Goal: Complete application form: Complete application form

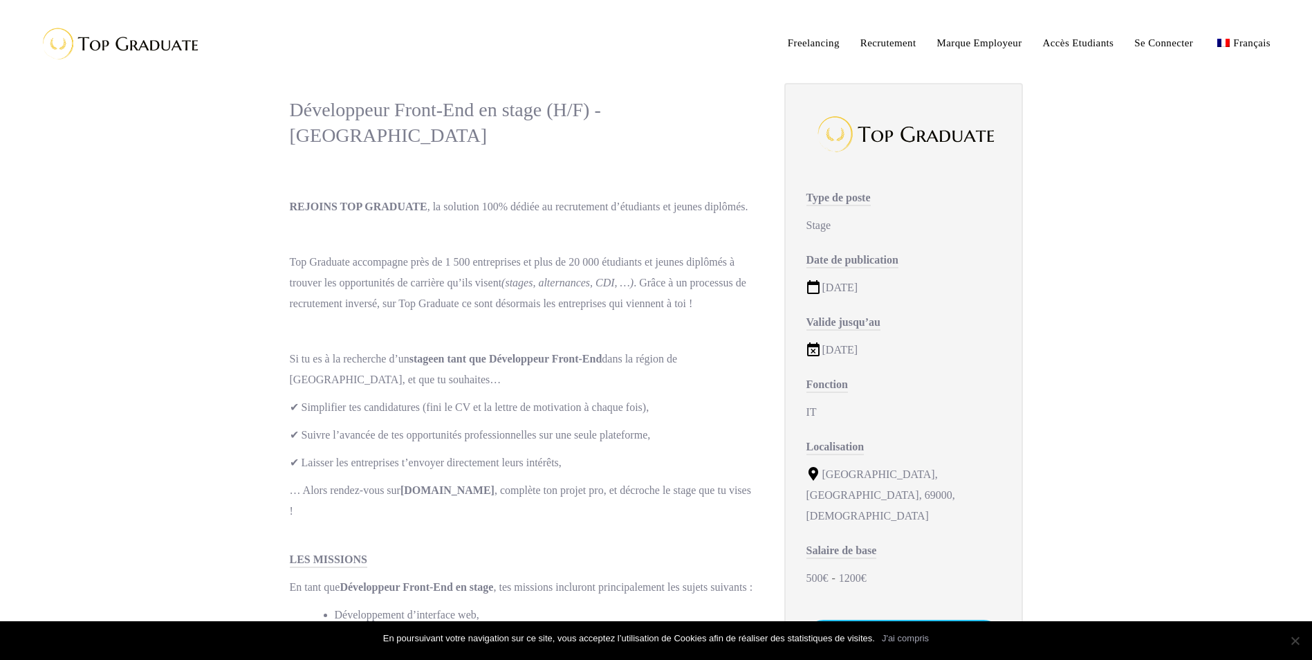
click at [297, 308] on p "Top Graduate accompagne près de 1 500 entreprises et plus de 20 000 étudiants e…" at bounding box center [523, 283] width 467 height 62
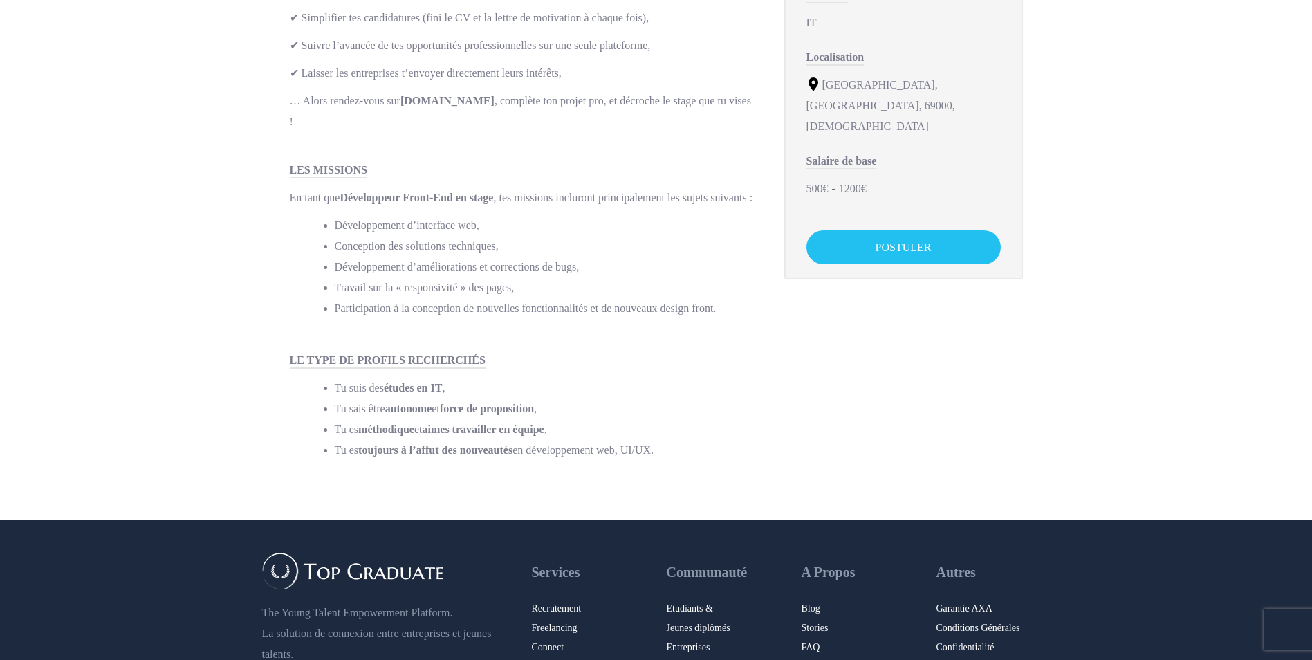
scroll to position [390, 0]
click at [859, 230] on link "POSTULER" at bounding box center [903, 247] width 194 height 34
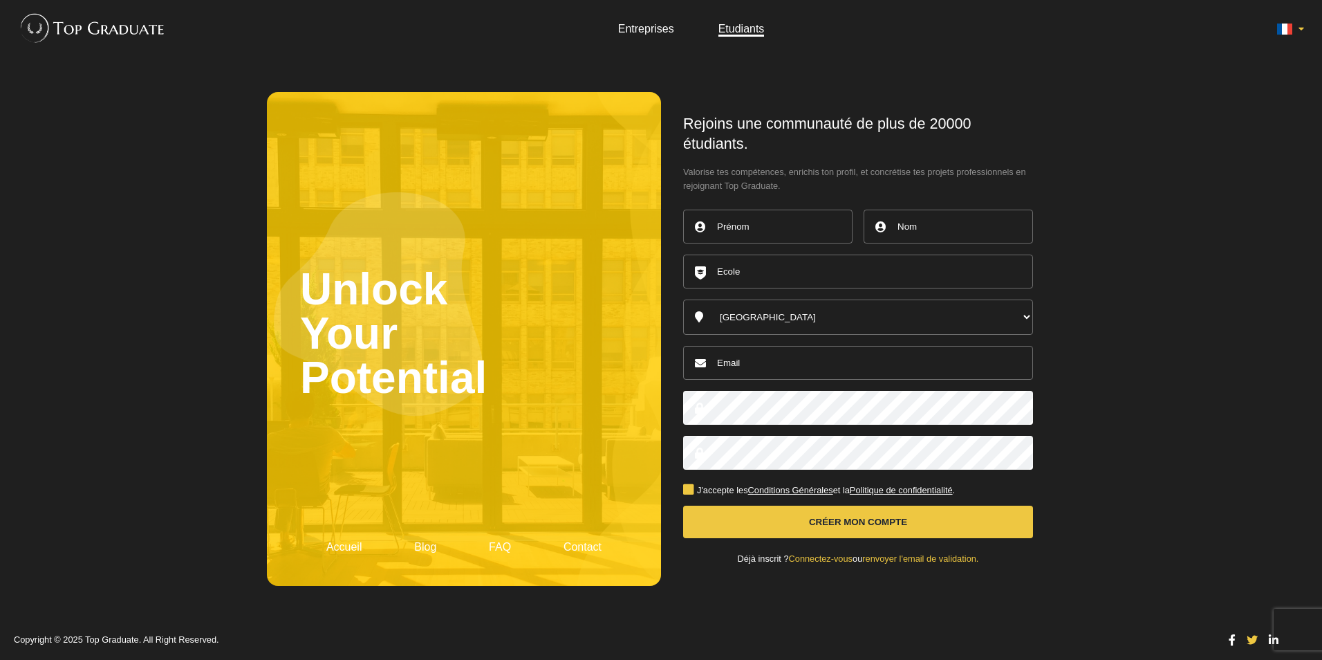
click at [772, 223] on input "text" at bounding box center [767, 227] width 169 height 34
type input "Zakaria"
type input "Belhadj"
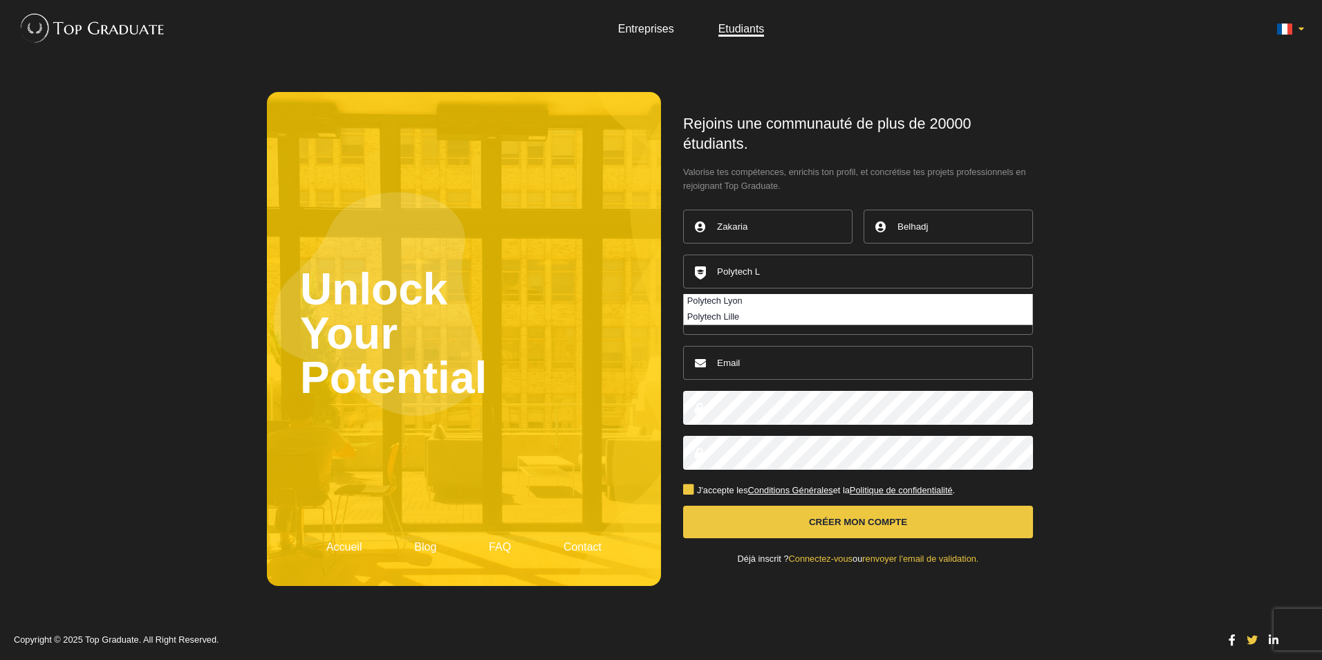
click at [683, 505] on button "Créer mon compte" at bounding box center [858, 521] width 350 height 32
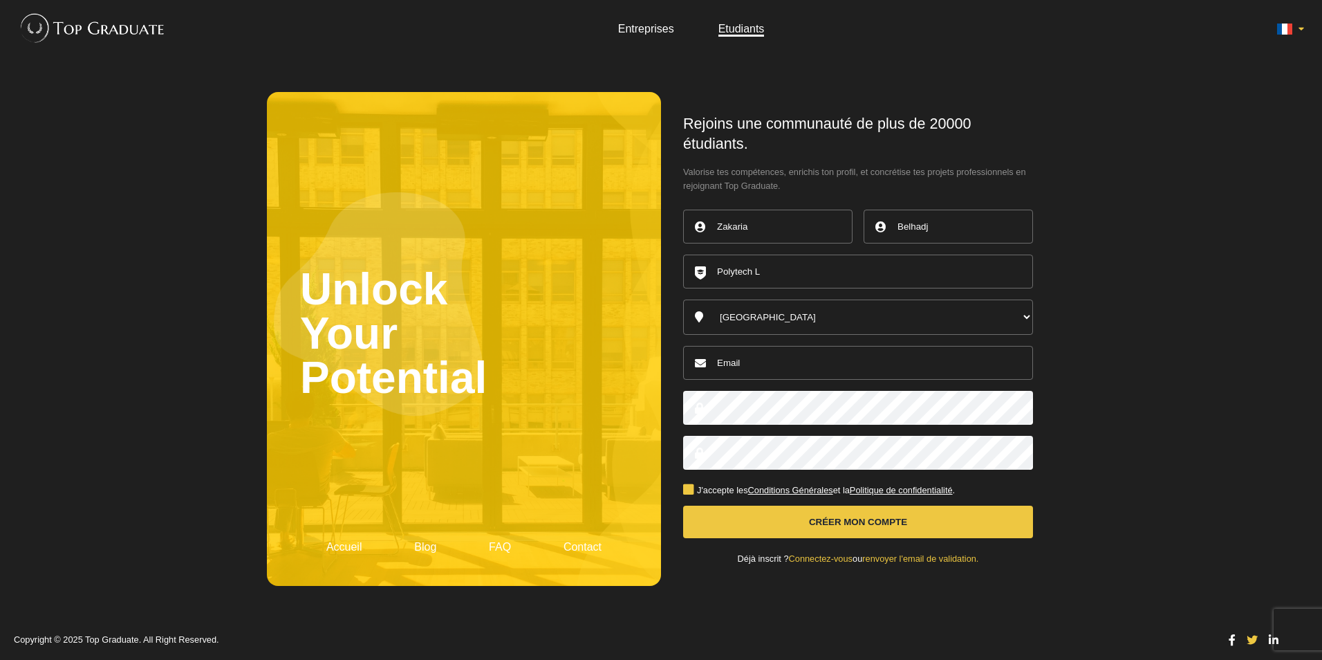
click at [792, 274] on input "Polytech L" at bounding box center [858, 271] width 350 height 34
type input "Polytech Lyon"
click at [683, 505] on button "Créer mon compte" at bounding box center [858, 521] width 350 height 32
click at [746, 372] on input "email" at bounding box center [858, 363] width 350 height 34
drag, startPoint x: 866, startPoint y: 368, endPoint x: 663, endPoint y: 366, distance: 202.6
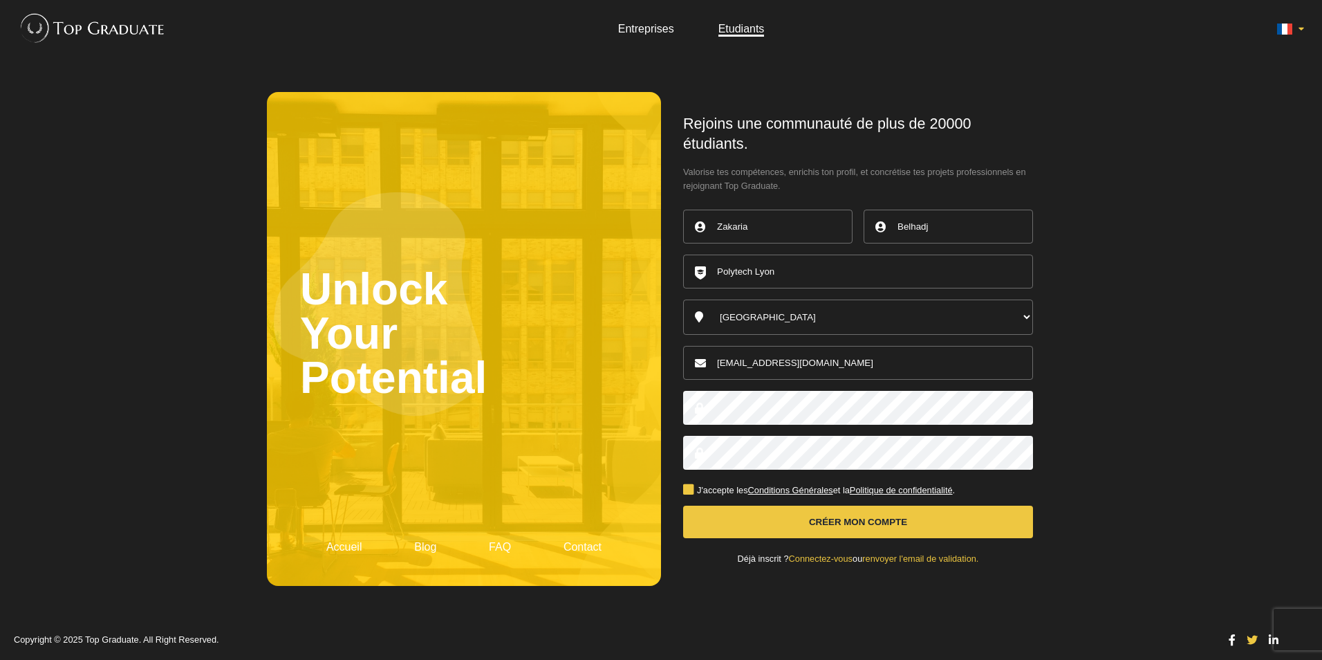
click at [663, 366] on div "Rejoins une communauté de plus de 20000 étudiants. Valorise tes compétences, en…" at bounding box center [858, 339] width 394 height 494
type input "[EMAIL_ADDRESS][DOMAIN_NAME]"
click at [688, 483] on div "J'accepte les Conditions Générales et la Politique de confidentialité ." at bounding box center [858, 485] width 350 height 20
click at [689, 489] on label "J'accepte les Conditions Générales et la Politique de confidentialité ." at bounding box center [819, 490] width 272 height 9
click at [0, 0] on input "J'accepte les Conditions Générales et la Politique de confidentialité ." at bounding box center [0, 0] width 0 height 0
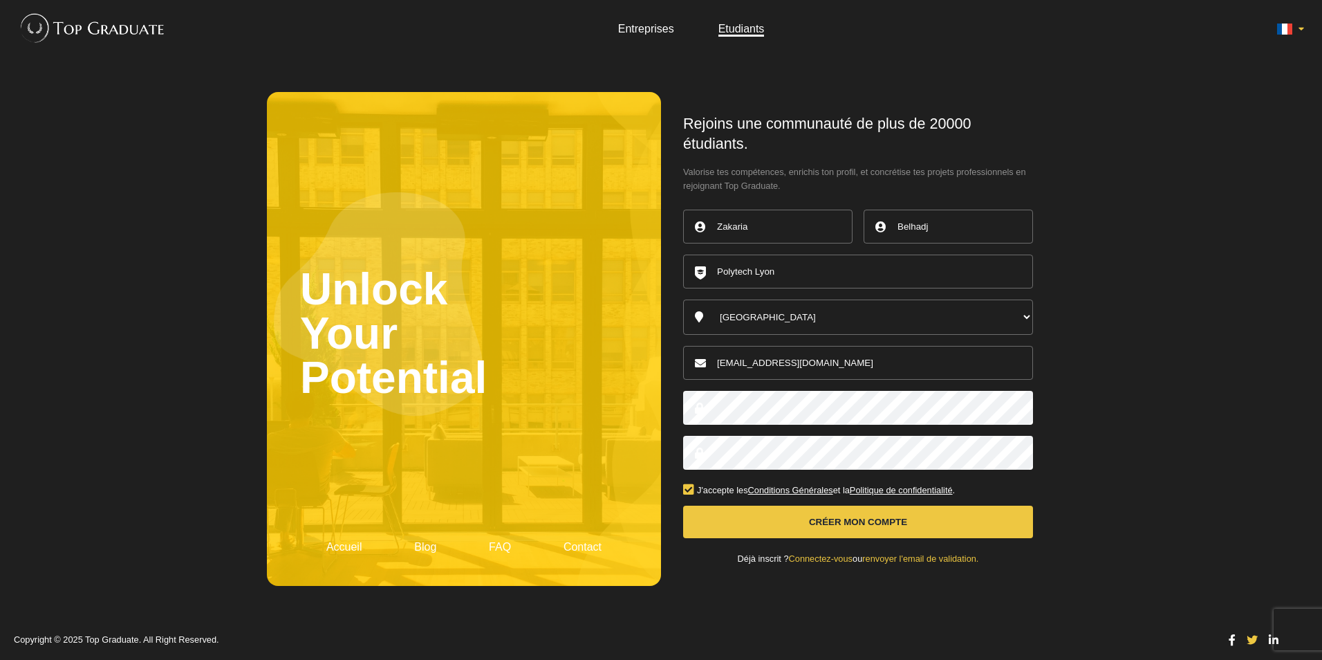
click at [812, 525] on button "Créer mon compte" at bounding box center [858, 521] width 350 height 32
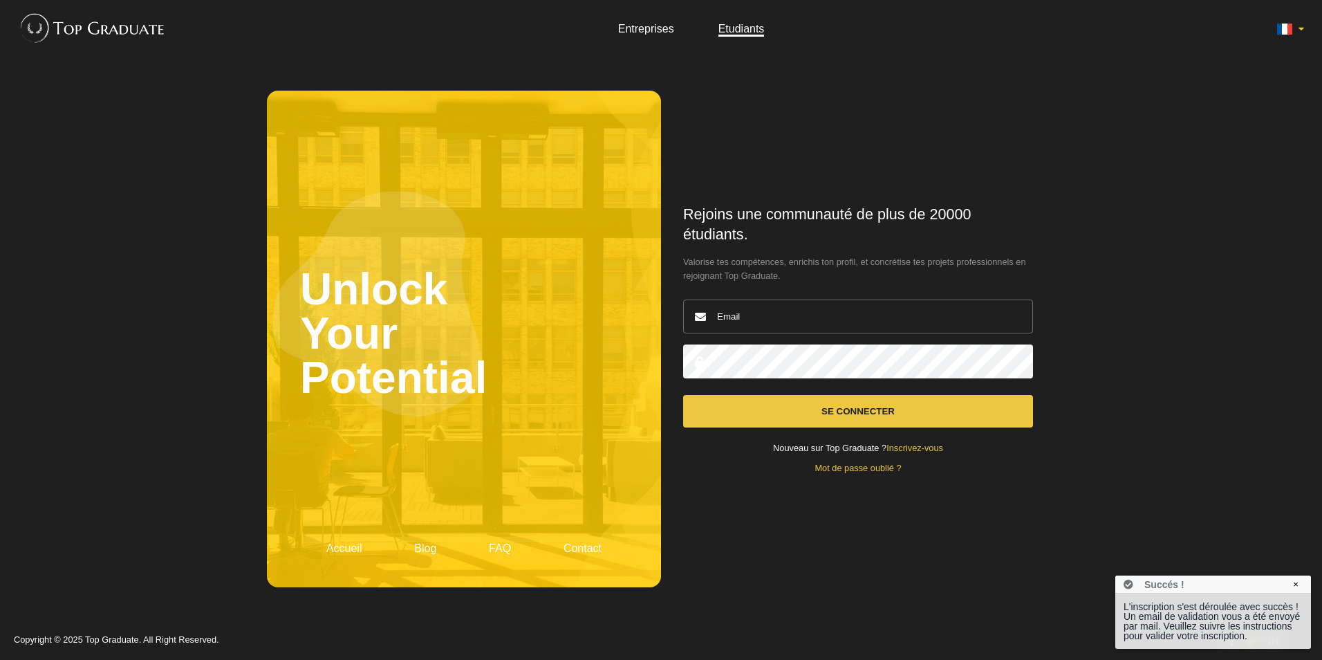
click at [763, 317] on input "email" at bounding box center [858, 316] width 350 height 34
type input "[EMAIL_ADDRESS][DOMAIN_NAME]"
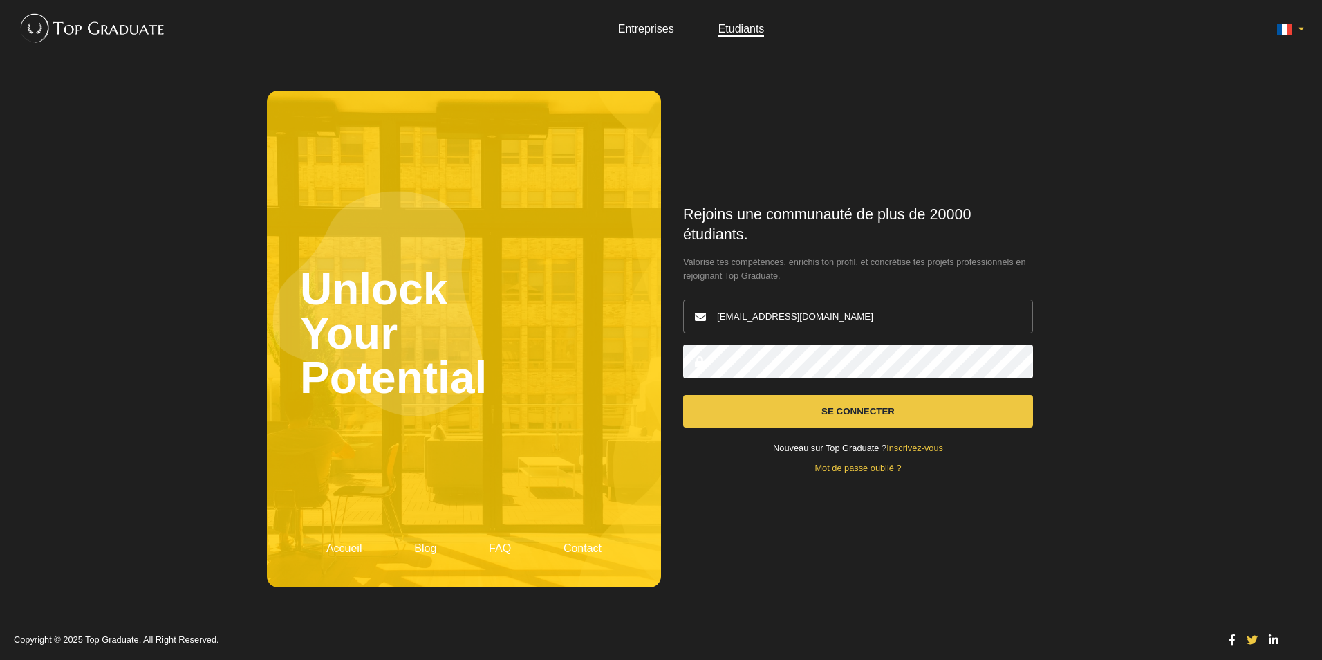
click at [897, 425] on button "Se connecter" at bounding box center [858, 411] width 350 height 32
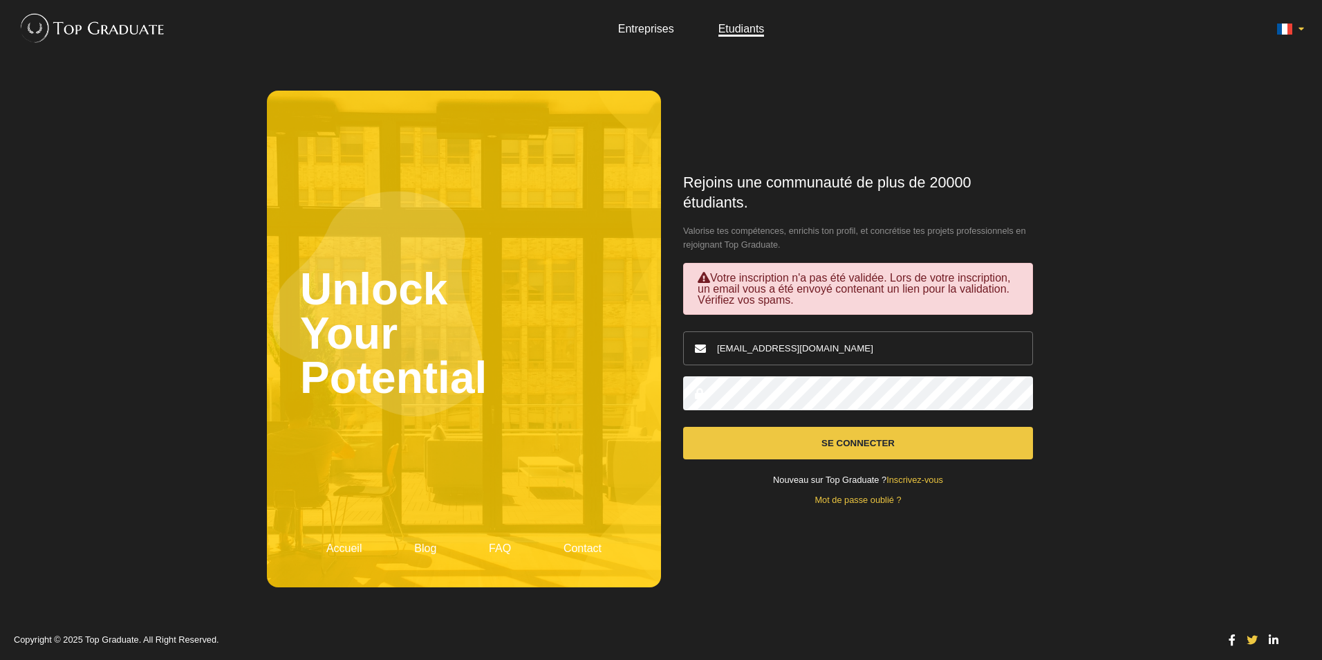
click at [836, 438] on button "Se connecter" at bounding box center [858, 443] width 350 height 32
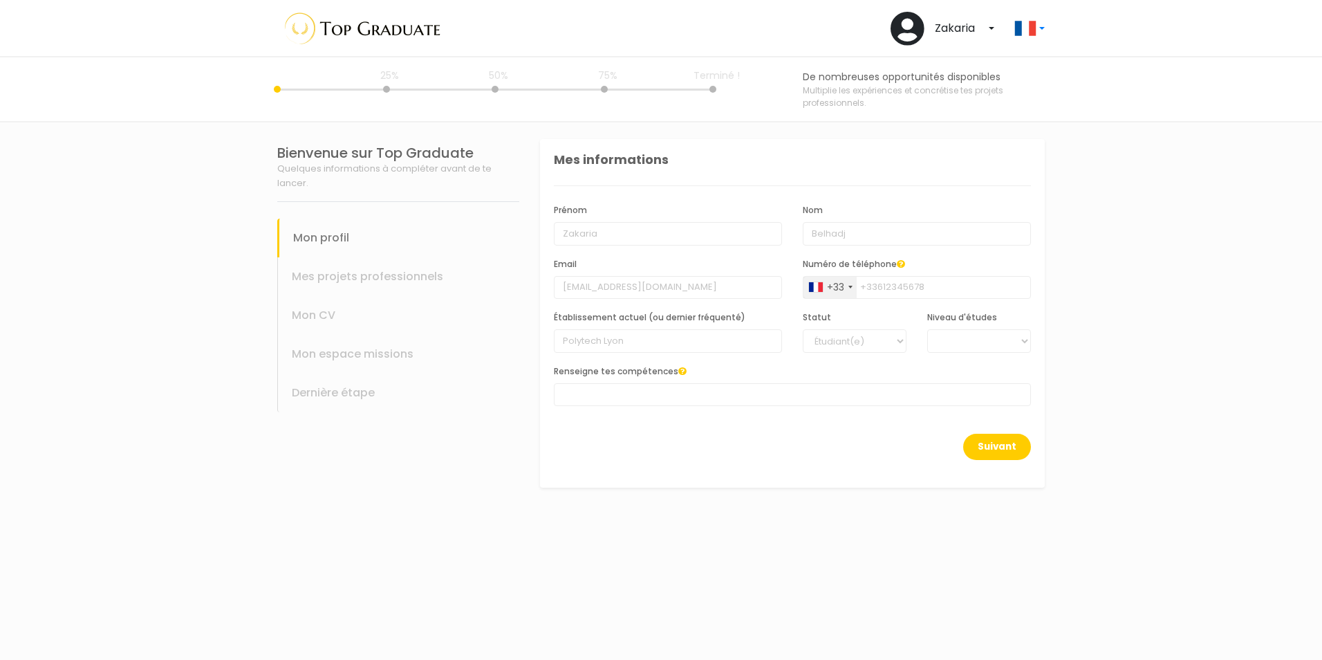
select select
click at [861, 339] on select "Étudiant(e) Jeune diplômé(e)" at bounding box center [855, 341] width 104 height 24
click at [958, 339] on select "BAC +6 BAC +5 BAC +4 BAC +3 BAC +2 BAC +1" at bounding box center [979, 341] width 104 height 24
click at [927, 329] on select "BAC +6 BAC +5 BAC +4 BAC +3 BAC +2 BAC +1" at bounding box center [979, 341] width 104 height 24
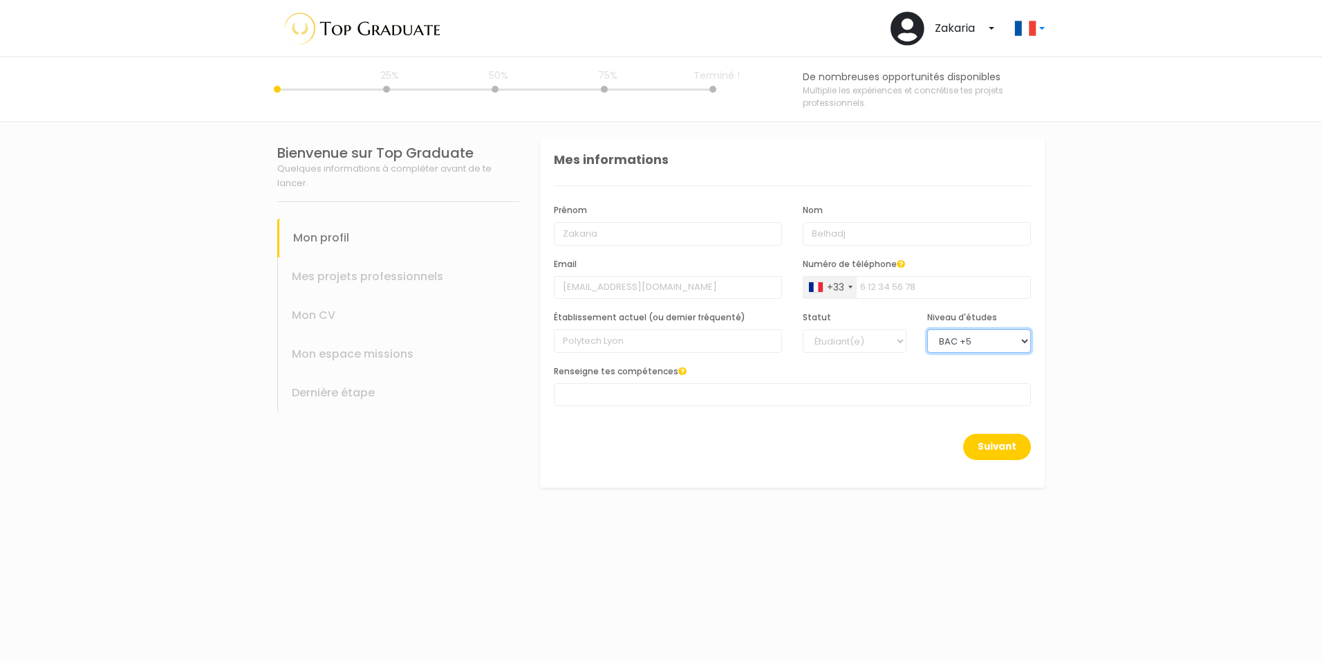
click at [967, 336] on select "BAC +6 BAC +5 BAC +4 BAC +3 BAC +2 BAC +1" at bounding box center [979, 341] width 104 height 24
select select "6"
click at [927, 329] on select "BAC +6 BAC +5 BAC +4 BAC +3 BAC +2 BAC +1" at bounding box center [979, 341] width 104 height 24
click at [624, 395] on span at bounding box center [792, 394] width 477 height 23
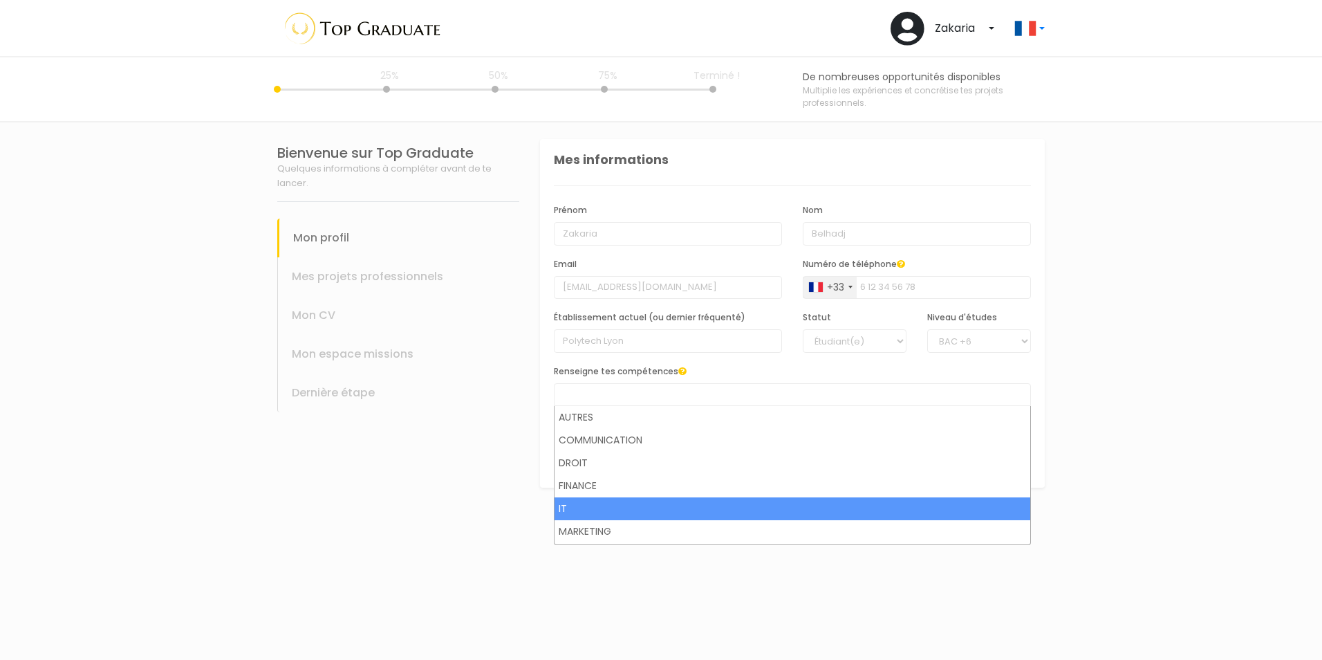
select select "208"
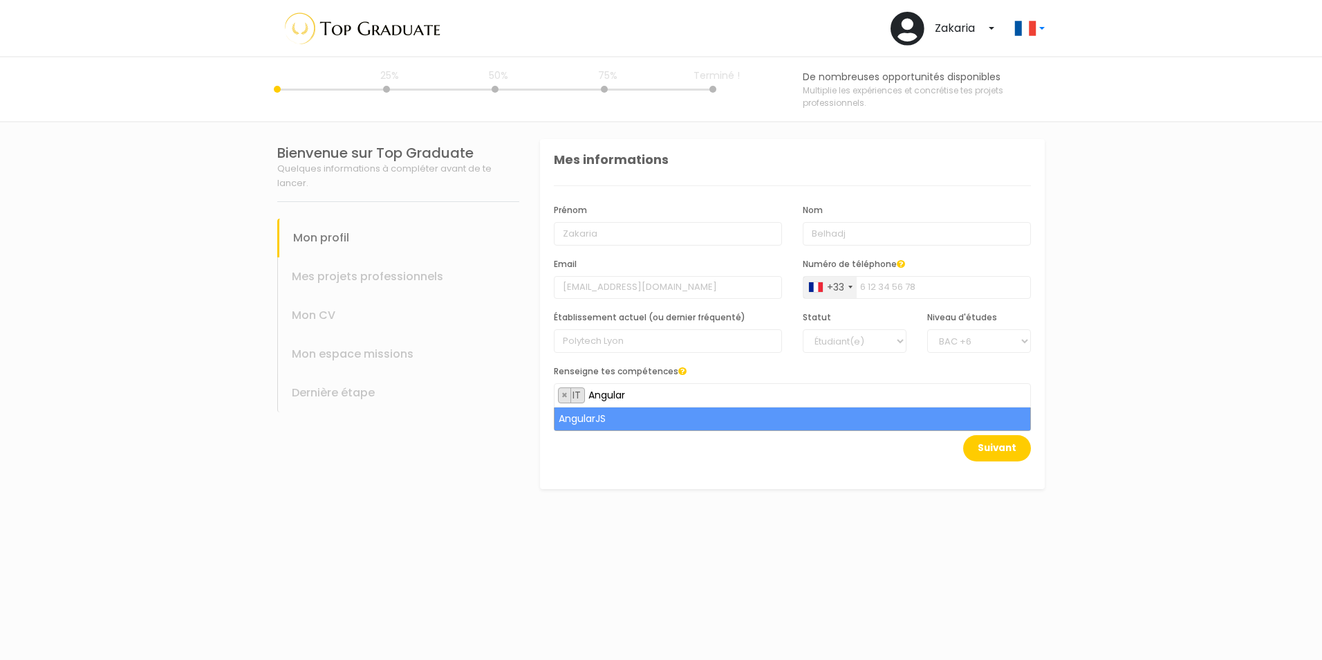
type input "Angular"
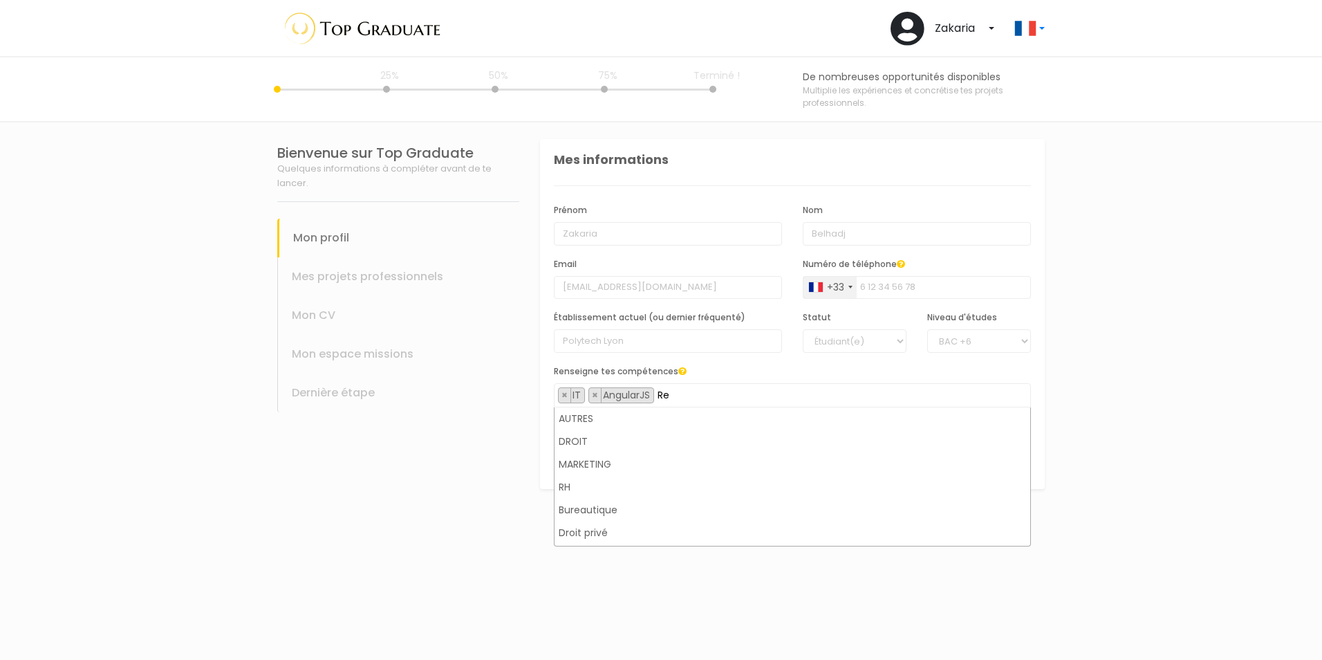
scroll to position [0, 0]
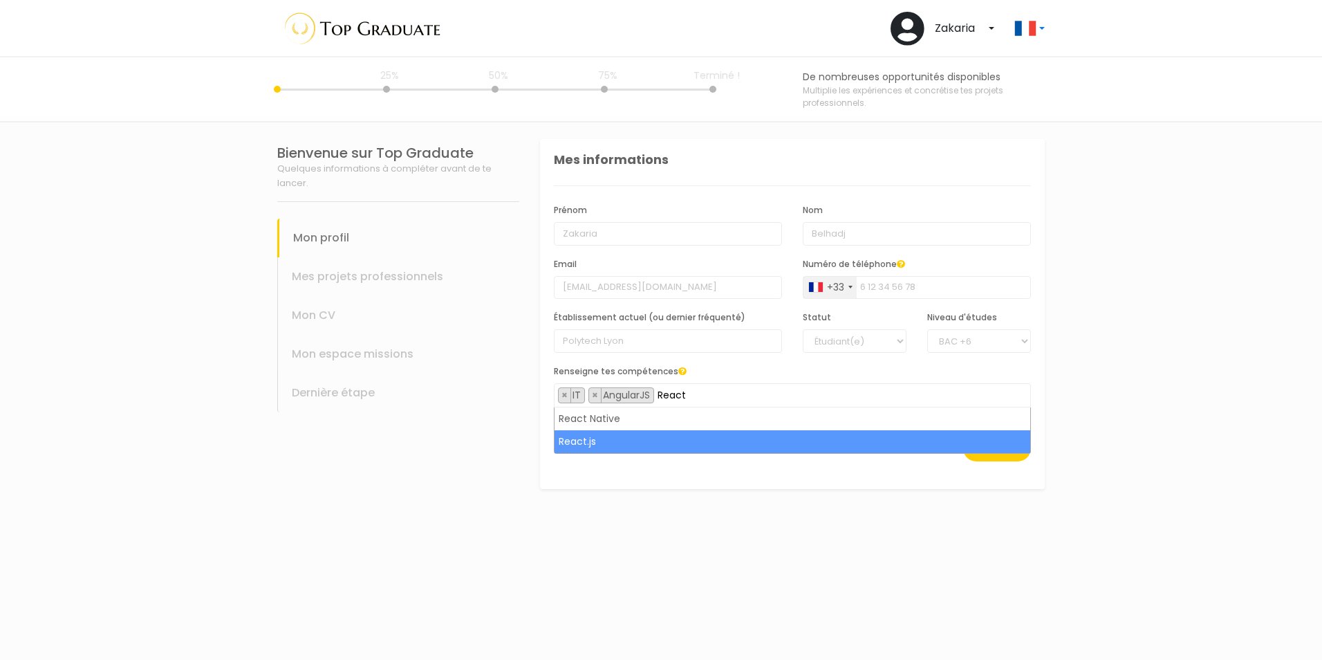
type input "React"
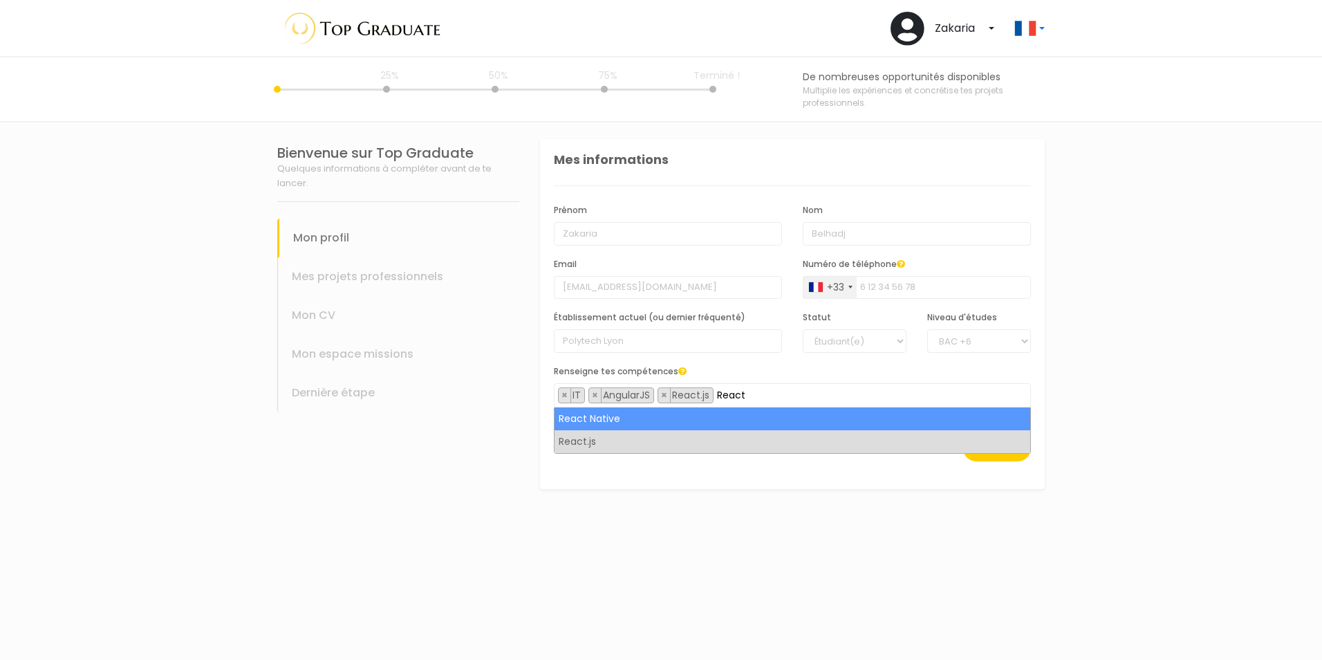
type input "React"
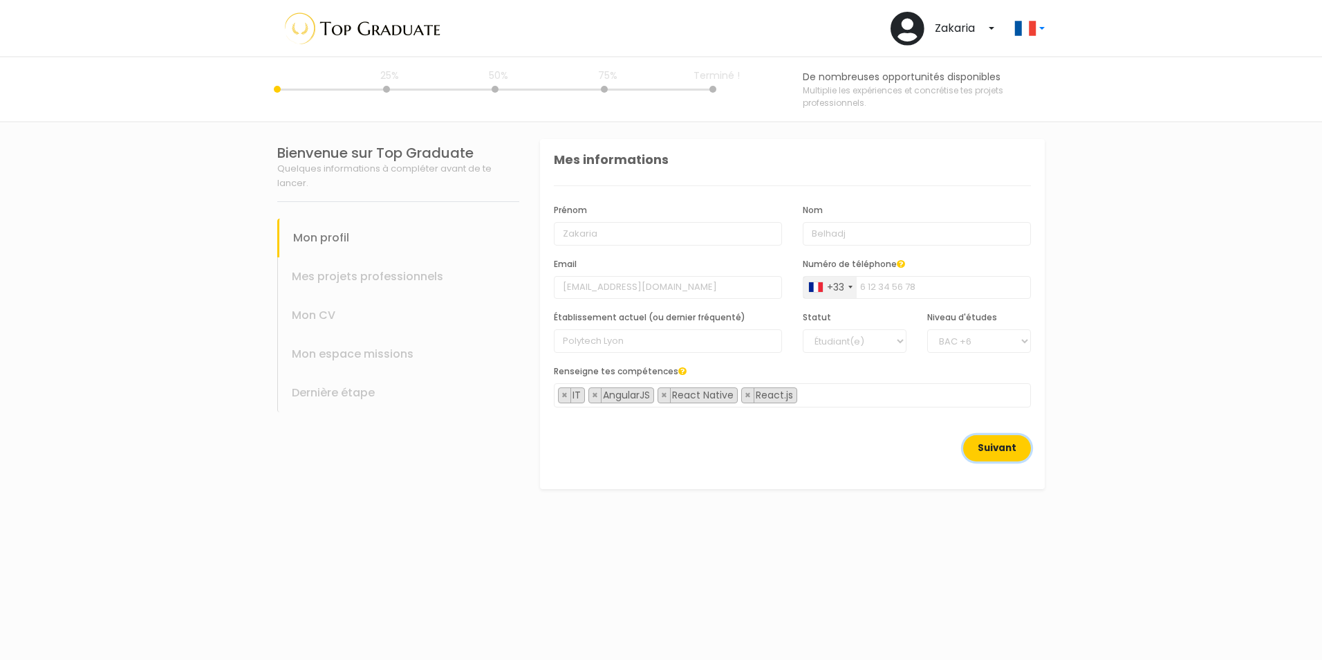
click at [1009, 446] on button "Suivant" at bounding box center [997, 448] width 68 height 26
click at [989, 451] on button "Suivant" at bounding box center [997, 448] width 68 height 26
click at [838, 458] on div "Suivant" at bounding box center [792, 456] width 477 height 43
click at [660, 344] on input "Polytech Lyon" at bounding box center [668, 341] width 228 height 24
drag, startPoint x: 696, startPoint y: 292, endPoint x: 705, endPoint y: 292, distance: 8.3
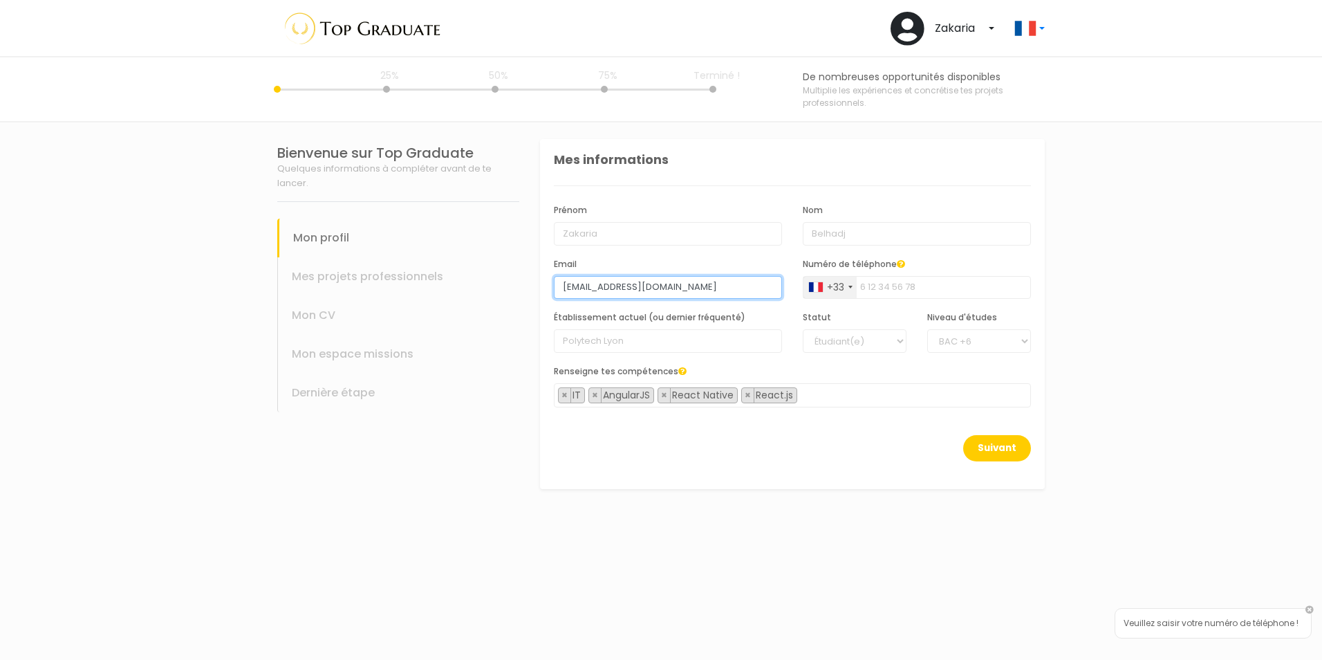
click at [696, 292] on input "[EMAIL_ADDRESS][DOMAIN_NAME]" at bounding box center [668, 288] width 228 height 24
drag, startPoint x: 721, startPoint y: 246, endPoint x: 790, endPoint y: 245, distance: 68.5
click at [721, 245] on div "[PERSON_NAME]" at bounding box center [667, 230] width 249 height 54
click at [875, 243] on input "Belhadj" at bounding box center [917, 234] width 228 height 24
click at [1184, 293] on section "Bienvenue sur Top Graduate Quelques informations à compléter avant de te lancer…" at bounding box center [661, 390] width 1322 height 537
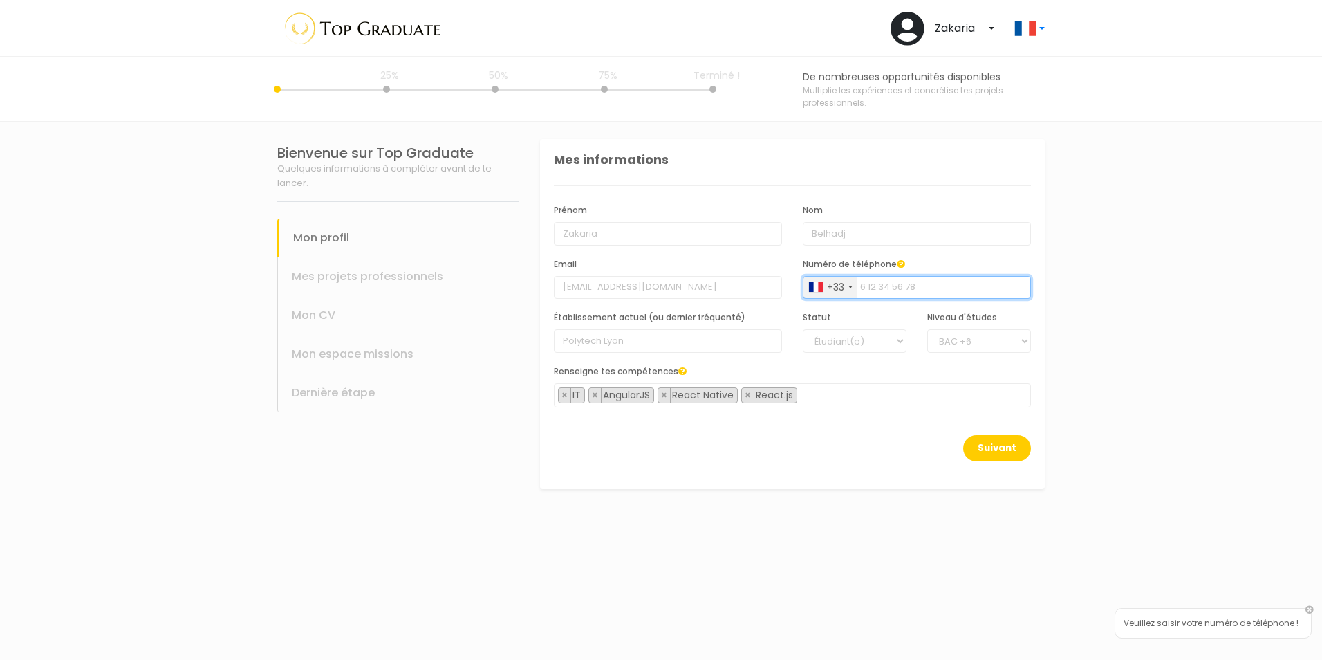
click at [987, 293] on input "Numéro de téléphone" at bounding box center [917, 288] width 228 height 24
type input "0774045712"
click at [992, 444] on button "Suivant" at bounding box center [997, 448] width 68 height 26
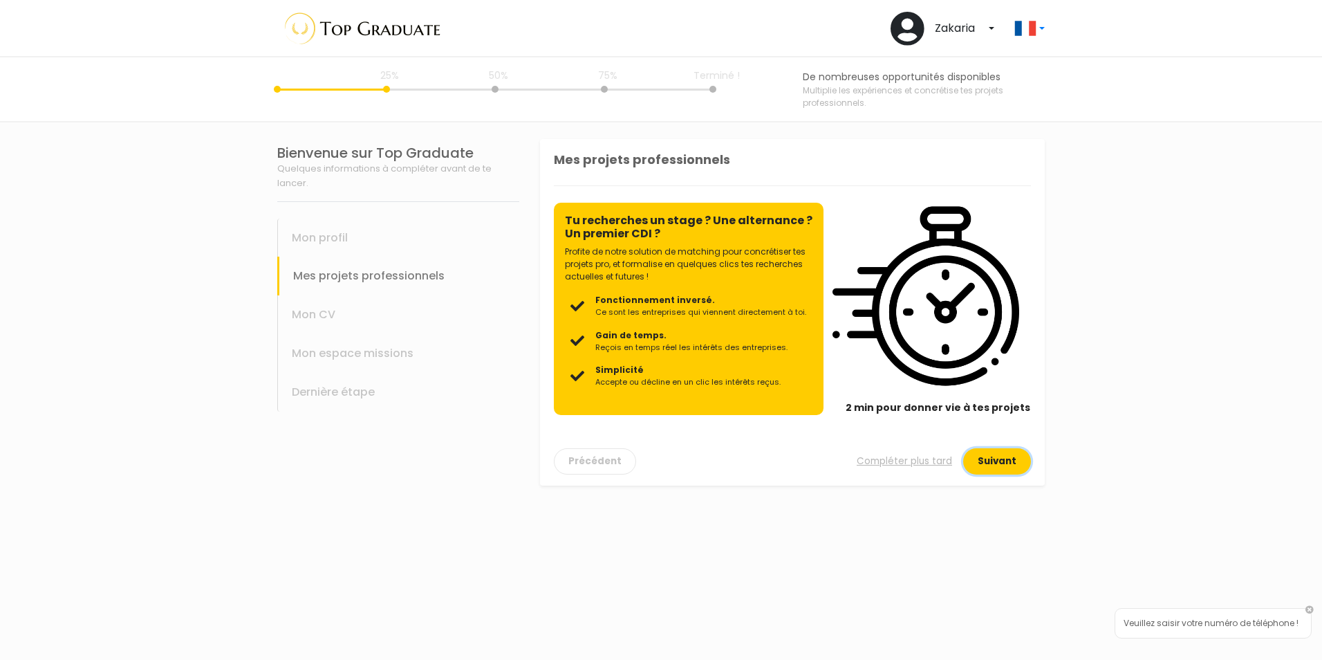
click at [985, 463] on button "Suivant" at bounding box center [997, 461] width 68 height 26
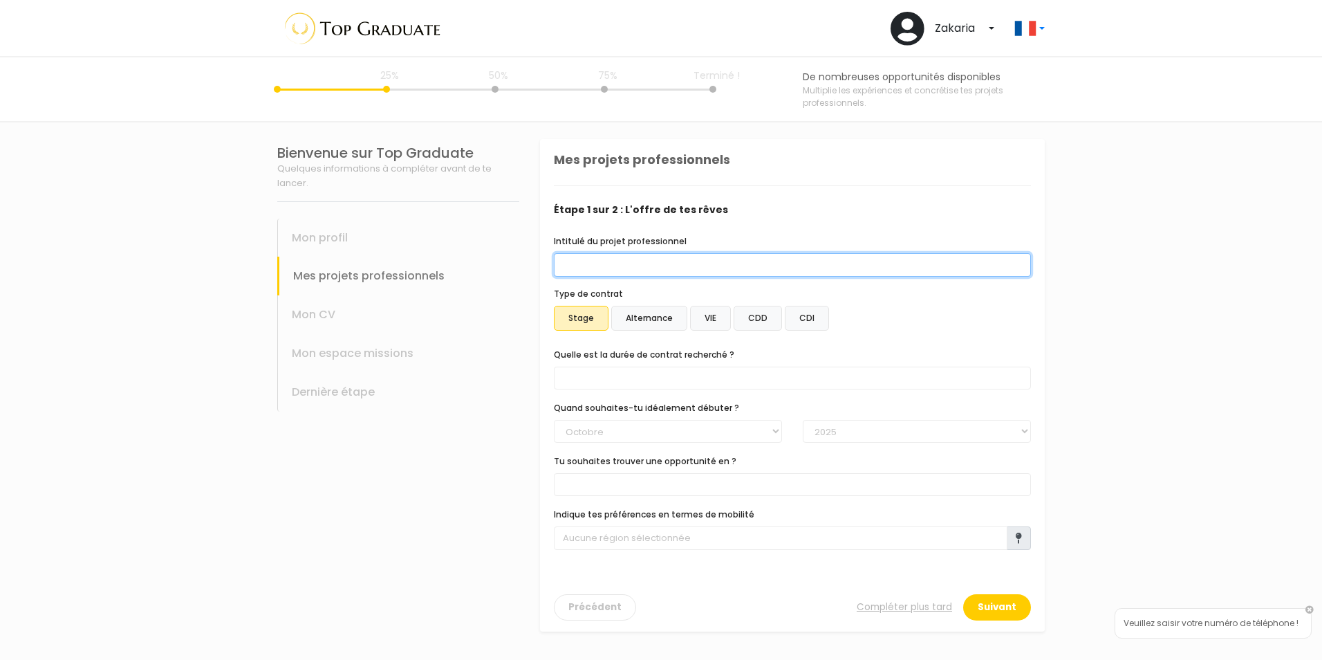
click at [602, 268] on input "Intitulé du projet professionnel" at bounding box center [792, 265] width 477 height 24
type input "Front end developer"
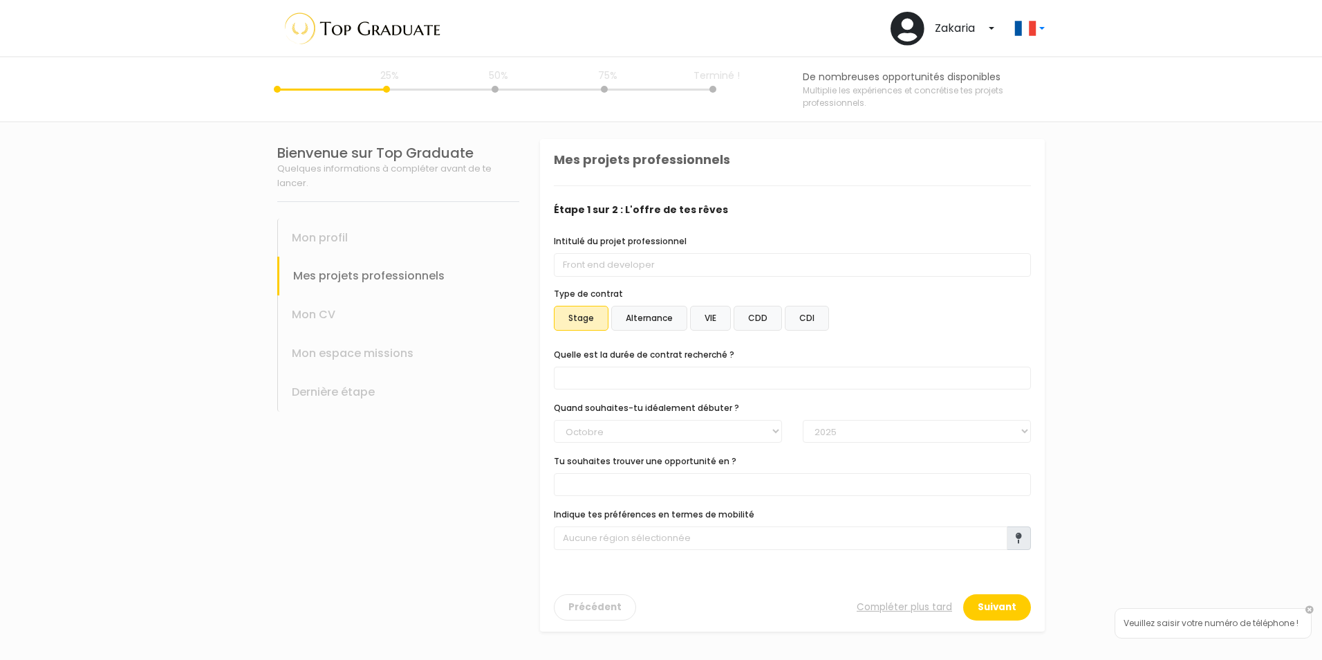
click at [638, 376] on span at bounding box center [792, 377] width 477 height 23
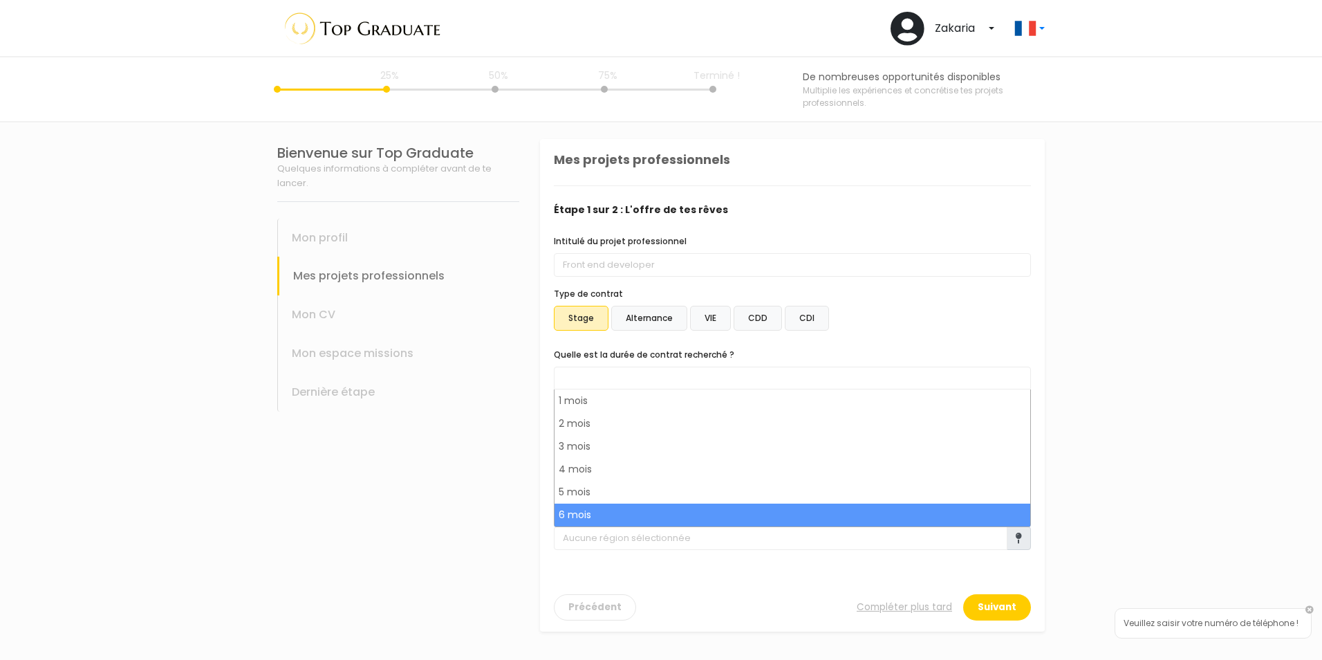
select select "text.offer.duration.6_months"
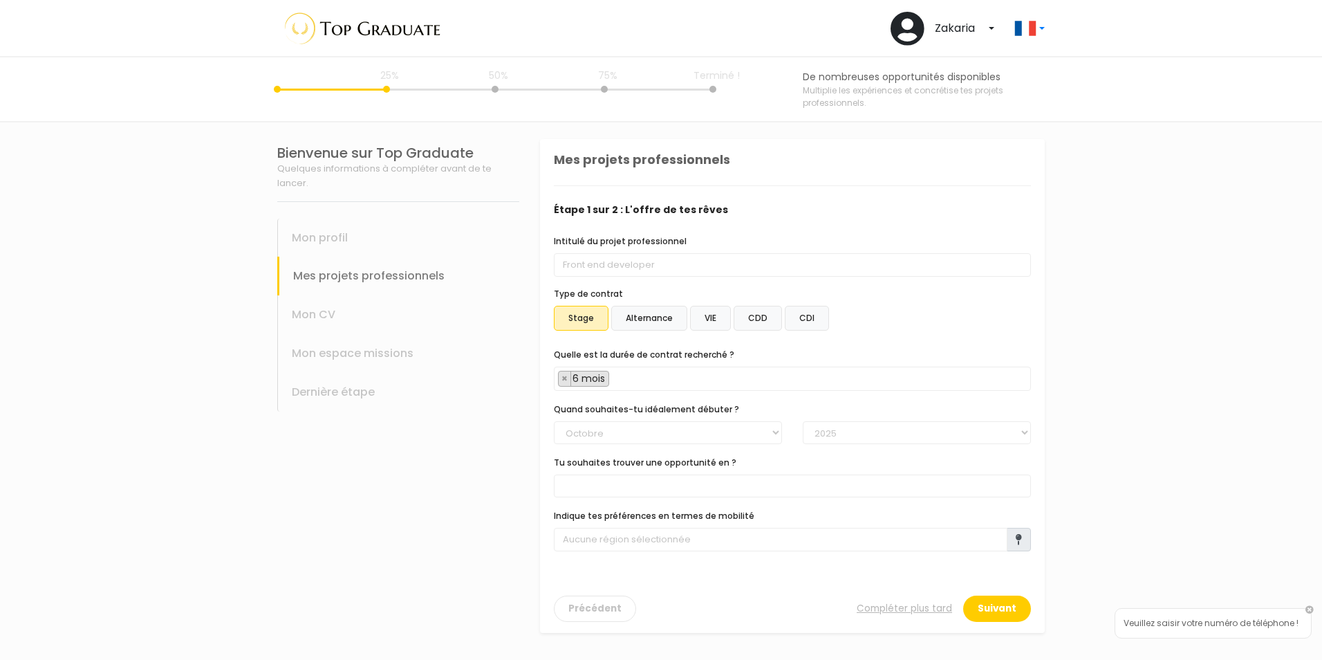
scroll to position [73, 0]
click at [606, 439] on select "[PERSON_NAME] Mars [PERSON_NAME] Juin Juillet Aout Septembre Octobre Novembre D…" at bounding box center [668, 433] width 228 height 24
select select "03"
click at [554, 421] on select "[PERSON_NAME] Mars [PERSON_NAME] Juin Juillet Aout Septembre Octobre Novembre D…" at bounding box center [668, 433] width 228 height 24
click at [870, 435] on select "2025 2026 2027 2028 2029 2030" at bounding box center [917, 433] width 228 height 24
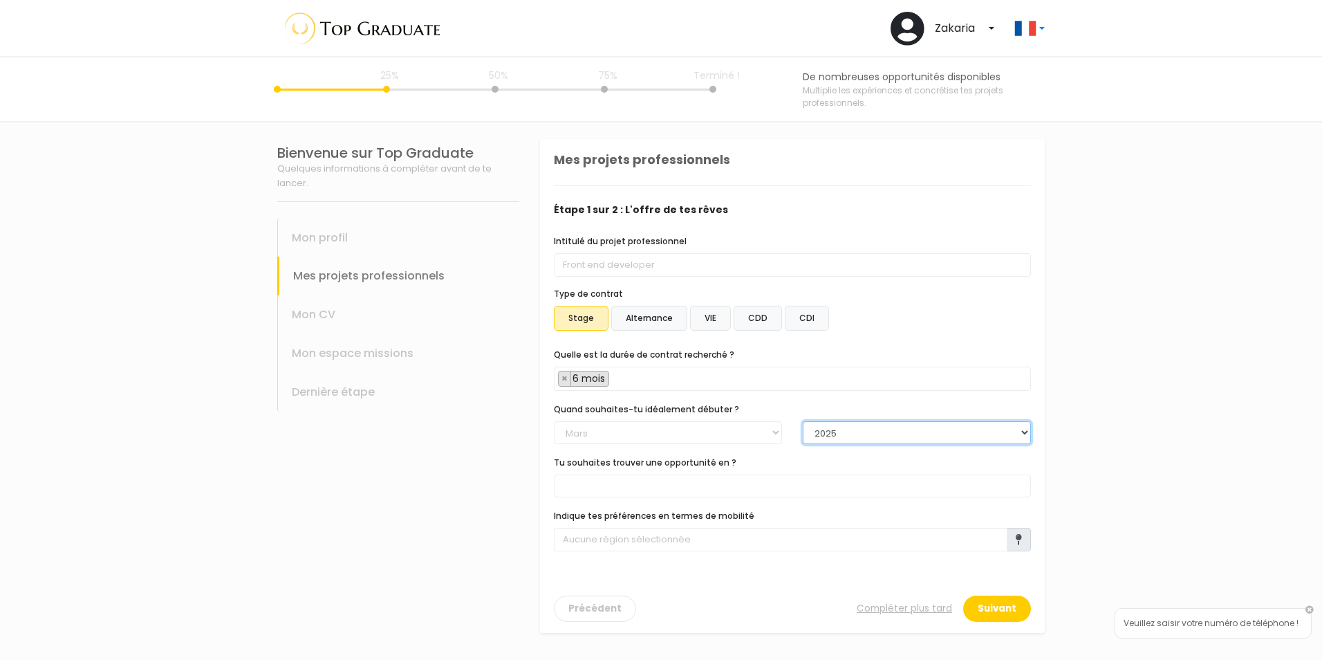
select select "2026"
click at [803, 421] on select "2025 2026 2027 2028 2029 2030" at bounding box center [917, 433] width 228 height 24
click at [680, 490] on span at bounding box center [792, 485] width 477 height 23
click at [629, 487] on span "× IT" at bounding box center [792, 486] width 477 height 24
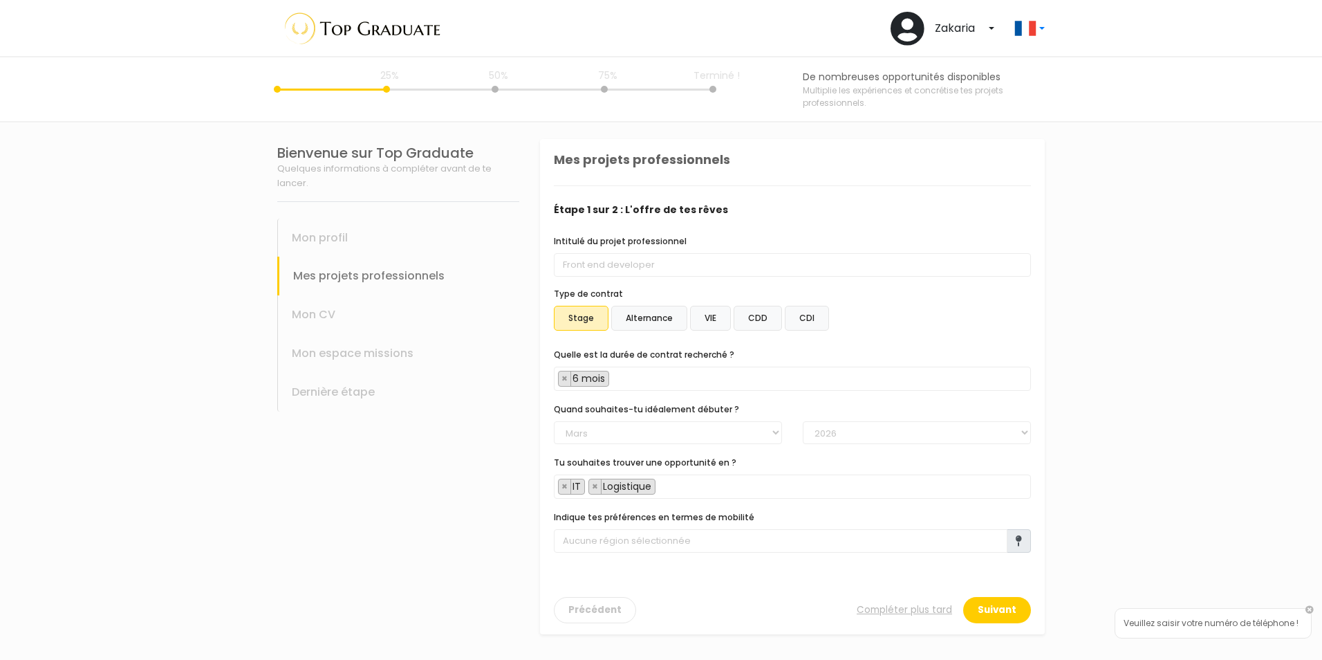
click at [695, 490] on span "× IT × Logistique" at bounding box center [792, 486] width 477 height 24
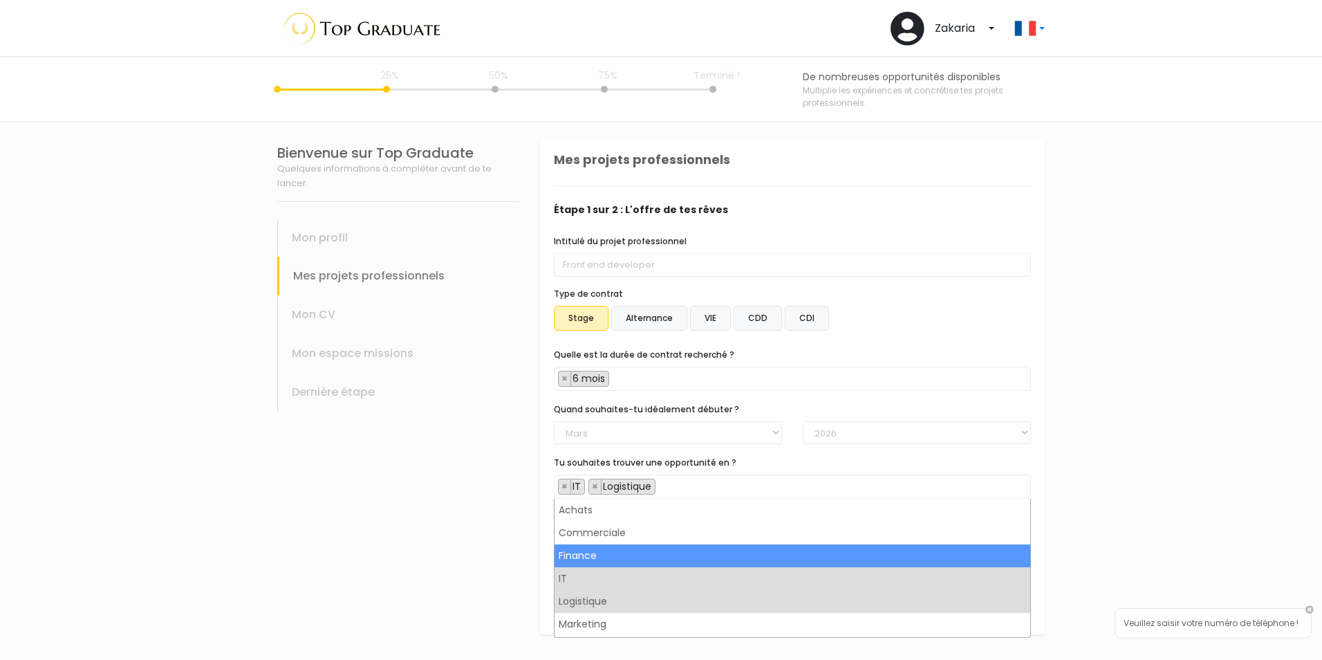
select select "5"
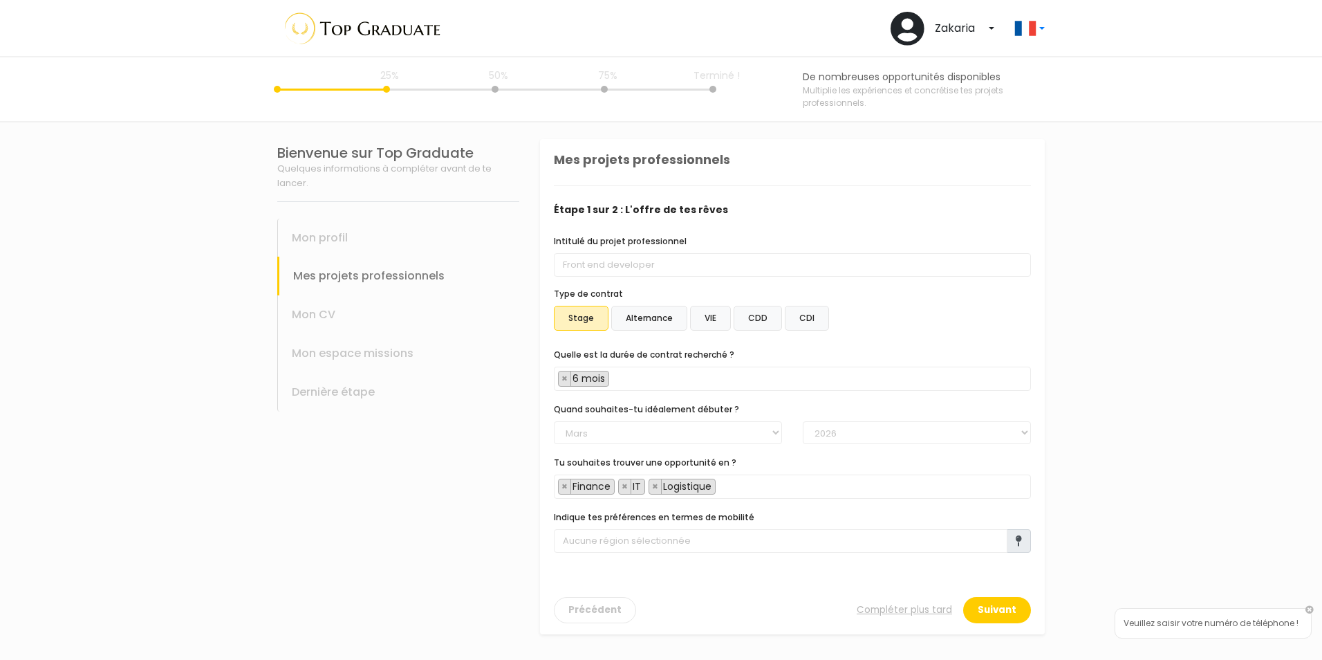
click at [758, 488] on span "× Finance × IT × Logistique" at bounding box center [792, 486] width 477 height 24
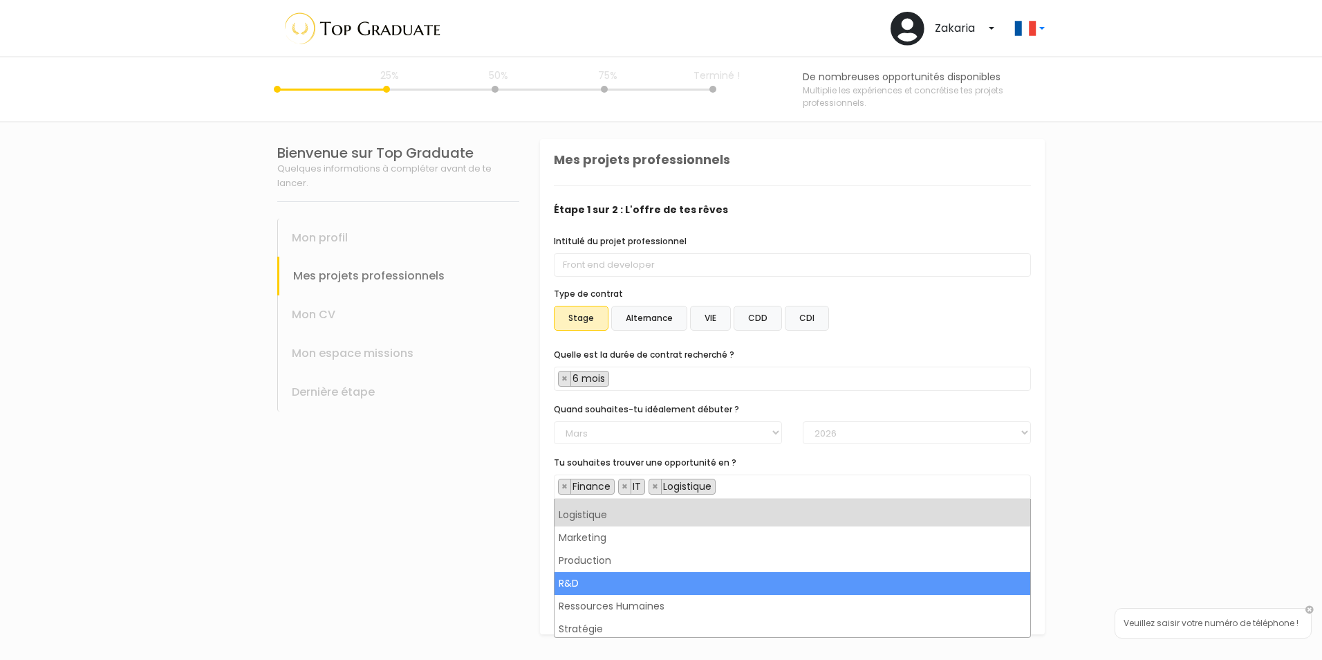
scroll to position [90, 0]
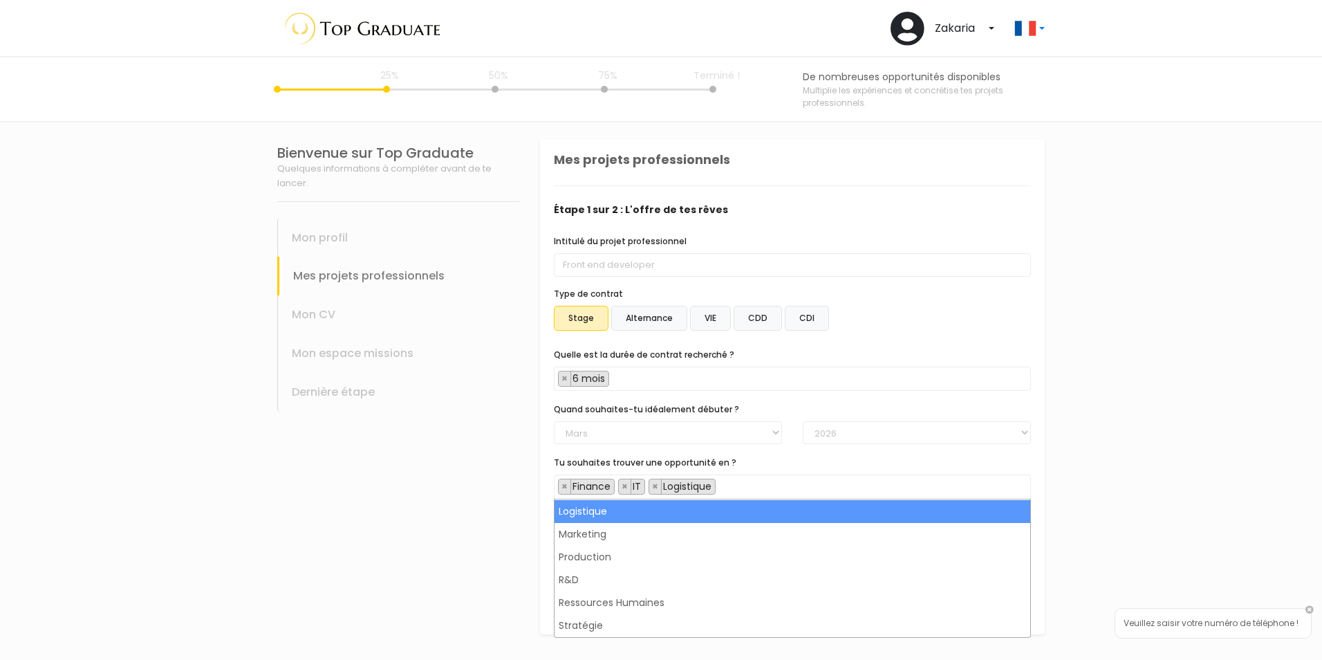
click at [514, 483] on div "Bienvenue sur Top Graduate Quelques informations à compléter avant de te lancer…" at bounding box center [398, 386] width 263 height 528
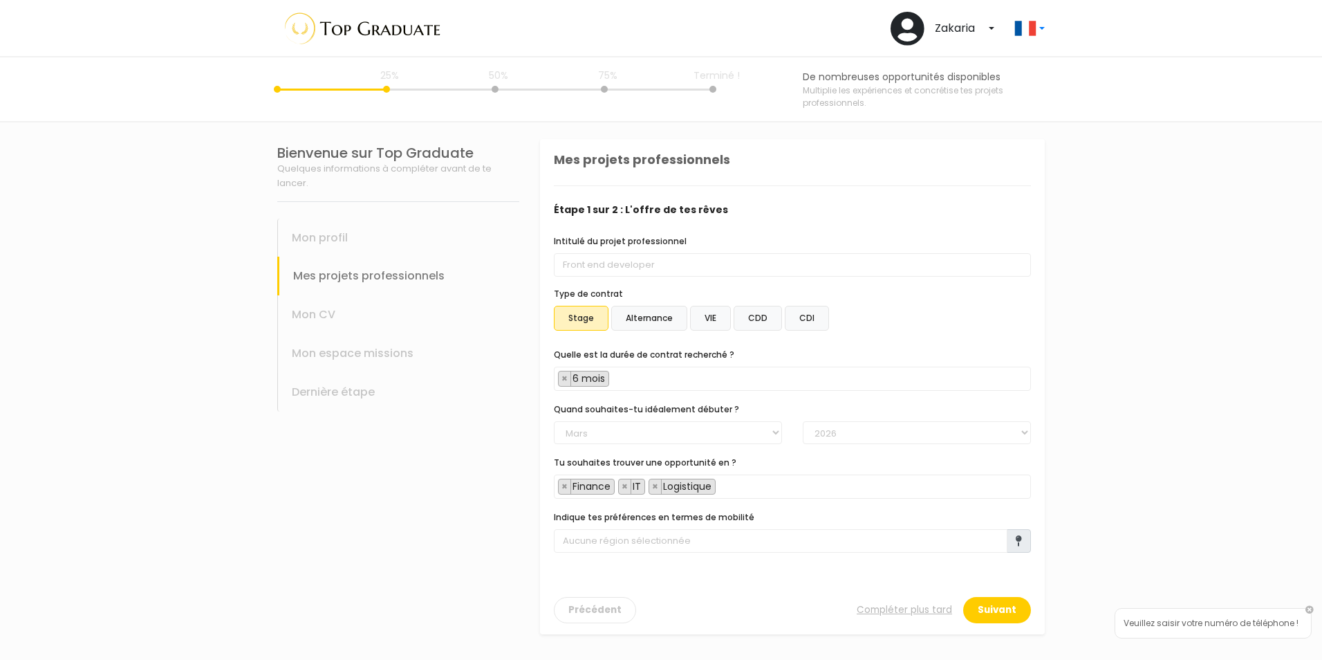
click at [1021, 538] on icon at bounding box center [1019, 540] width 6 height 11
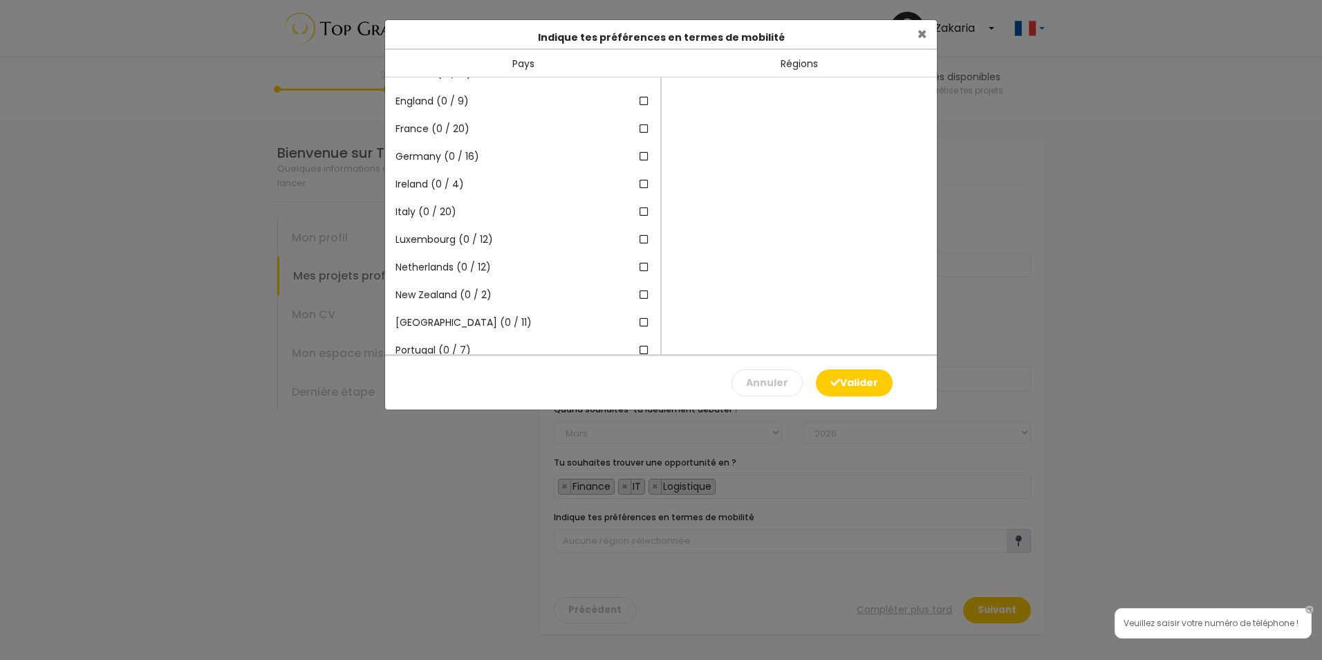
scroll to position [0, 0]
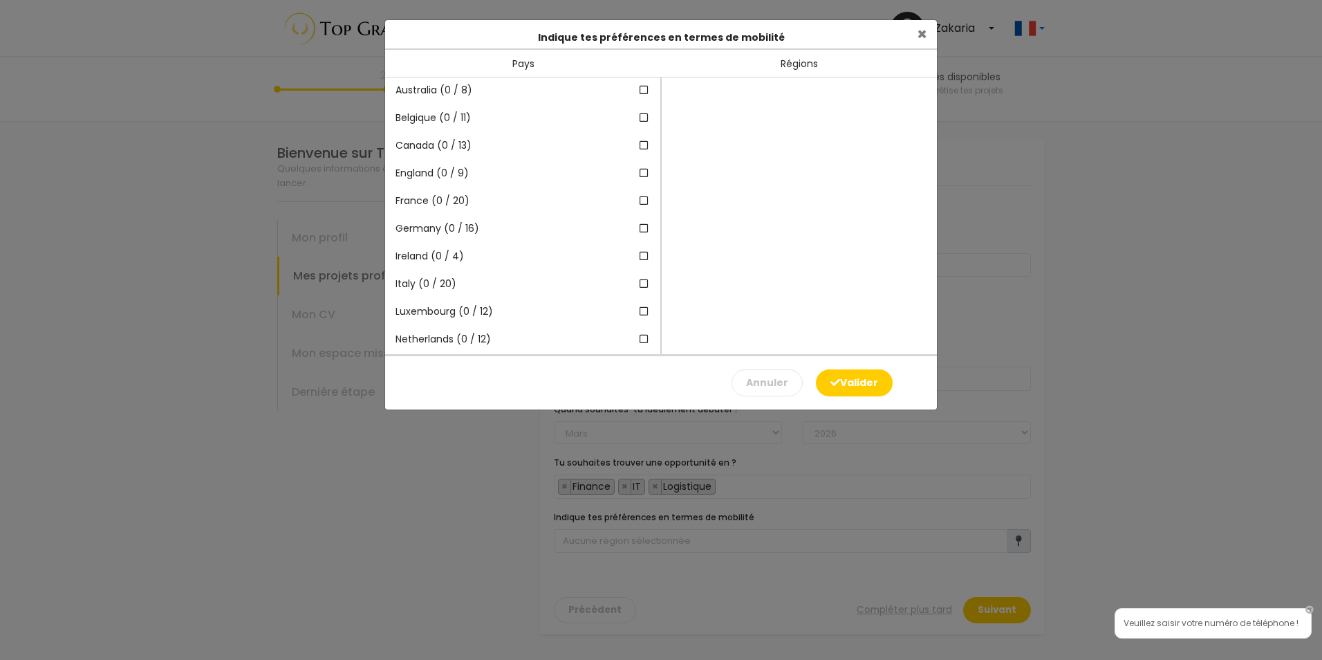
click at [781, 62] on div "Régions" at bounding box center [799, 64] width 276 height 28
click at [917, 37] on span "×" at bounding box center [922, 34] width 10 height 23
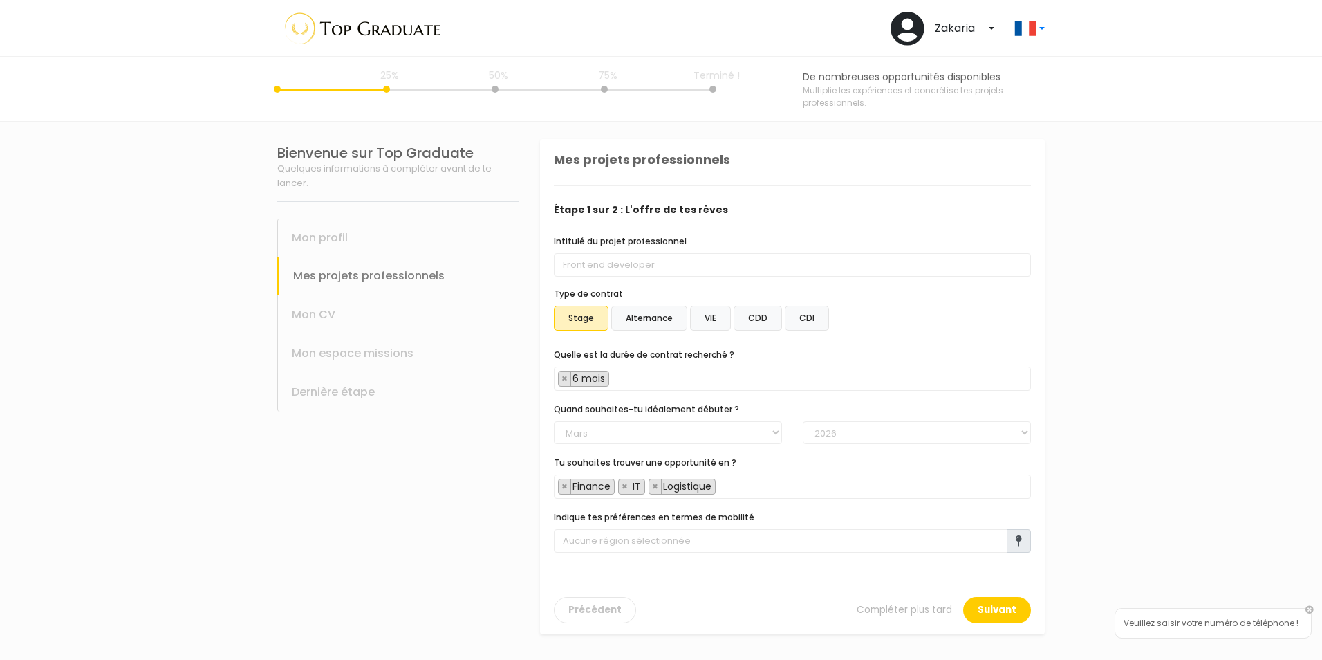
click at [1028, 546] on span at bounding box center [1019, 541] width 24 height 24
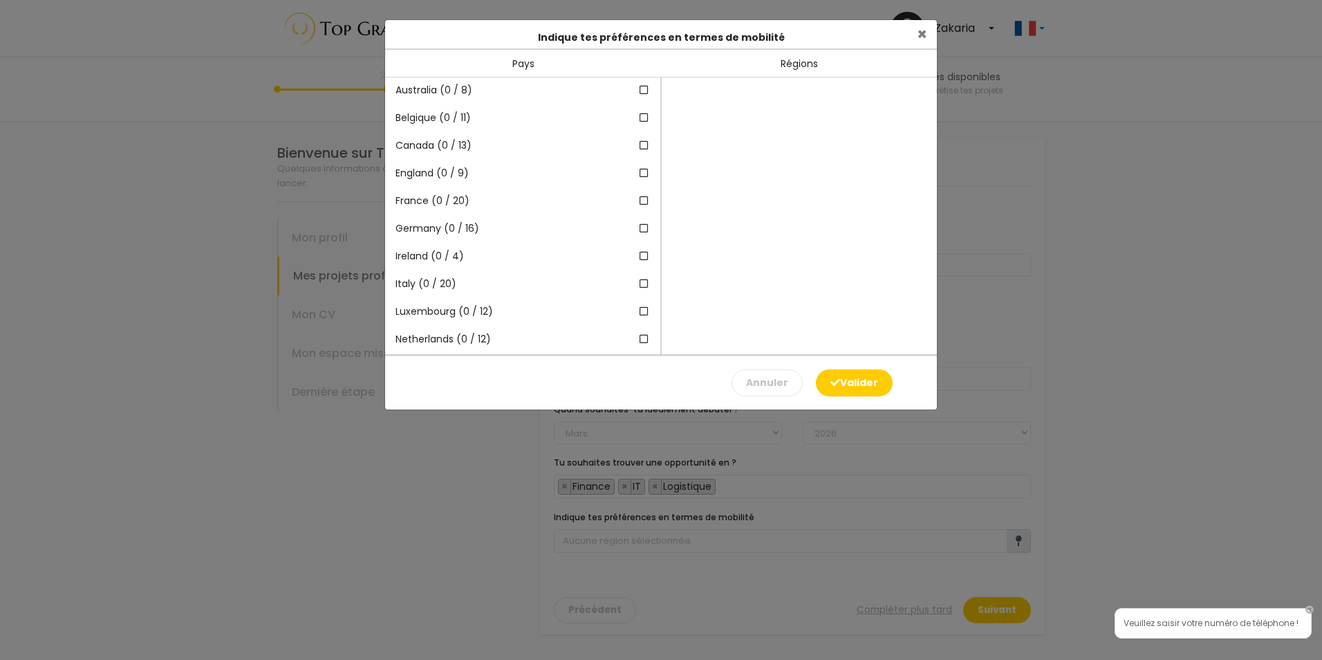
click at [789, 64] on div "Régions" at bounding box center [799, 64] width 276 height 28
drag, startPoint x: 660, startPoint y: 122, endPoint x: 660, endPoint y: 135, distance: 12.5
click at [660, 135] on div "Australia (0 / 8) [GEOGRAPHIC_DATA] (0 / 11) Canada (0 / 13) England (0 / 9)" at bounding box center [523, 215] width 276 height 277
click at [638, 198] on icon at bounding box center [644, 201] width 12 height 10
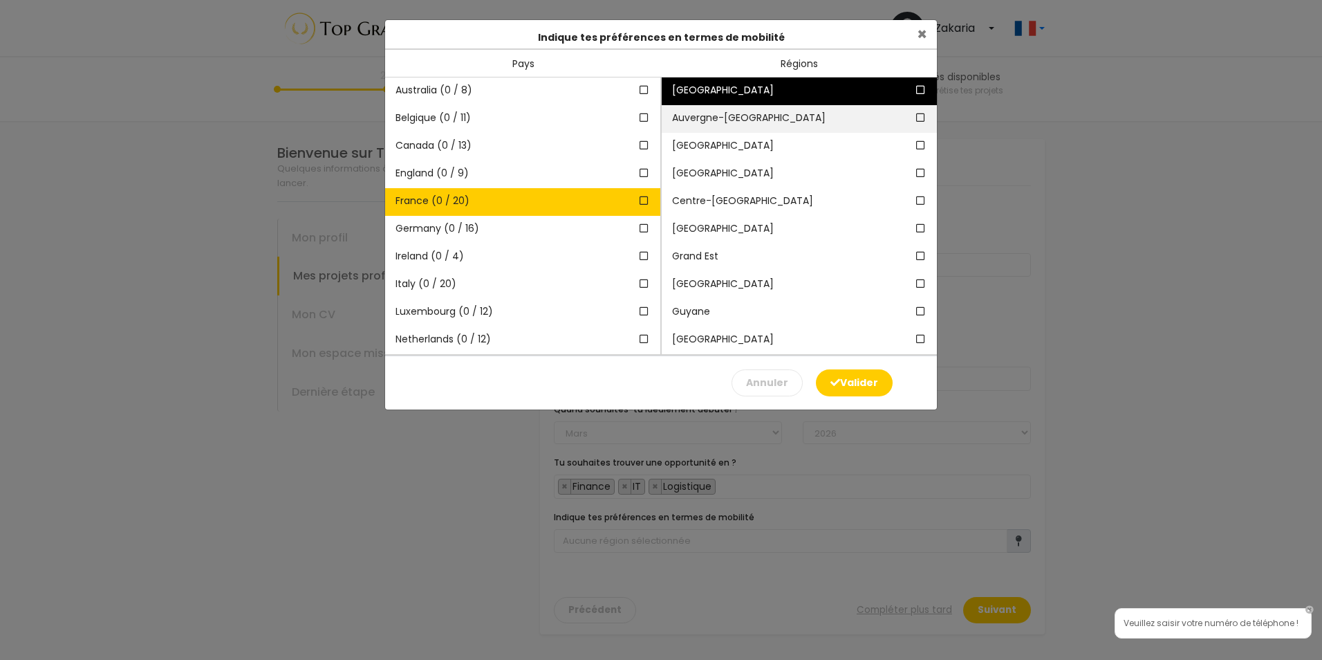
click at [915, 116] on icon at bounding box center [921, 118] width 12 height 10
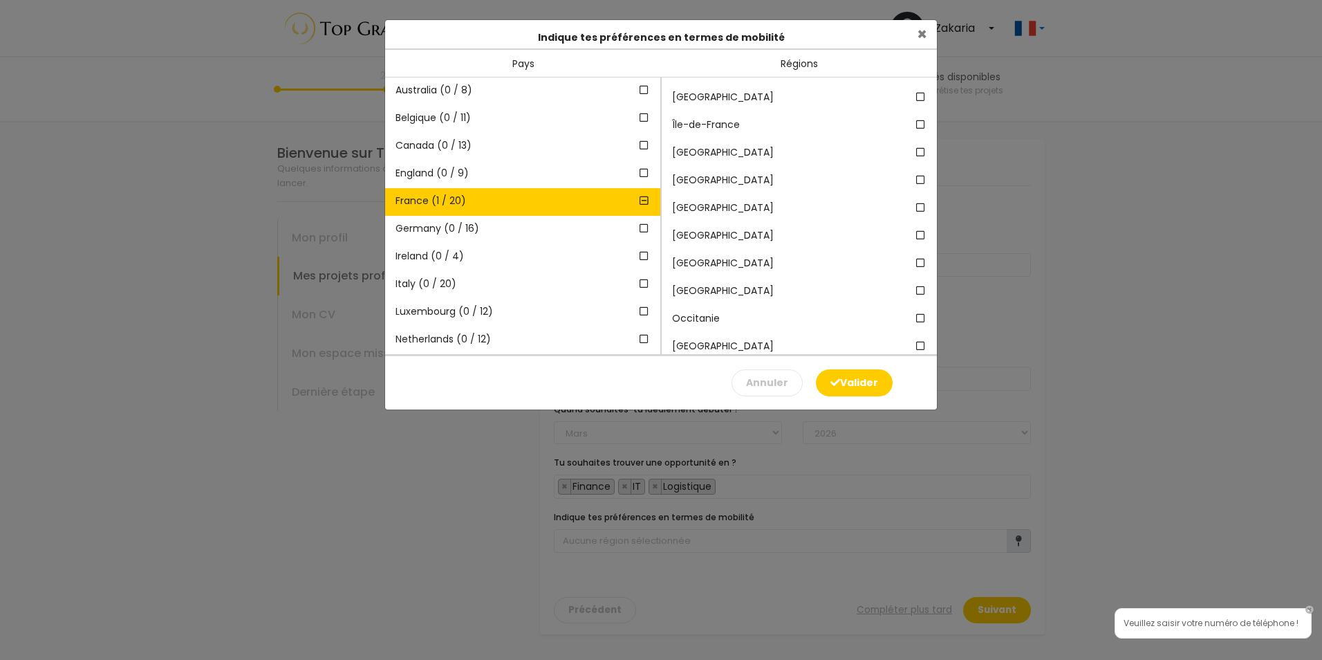
scroll to position [222, 0]
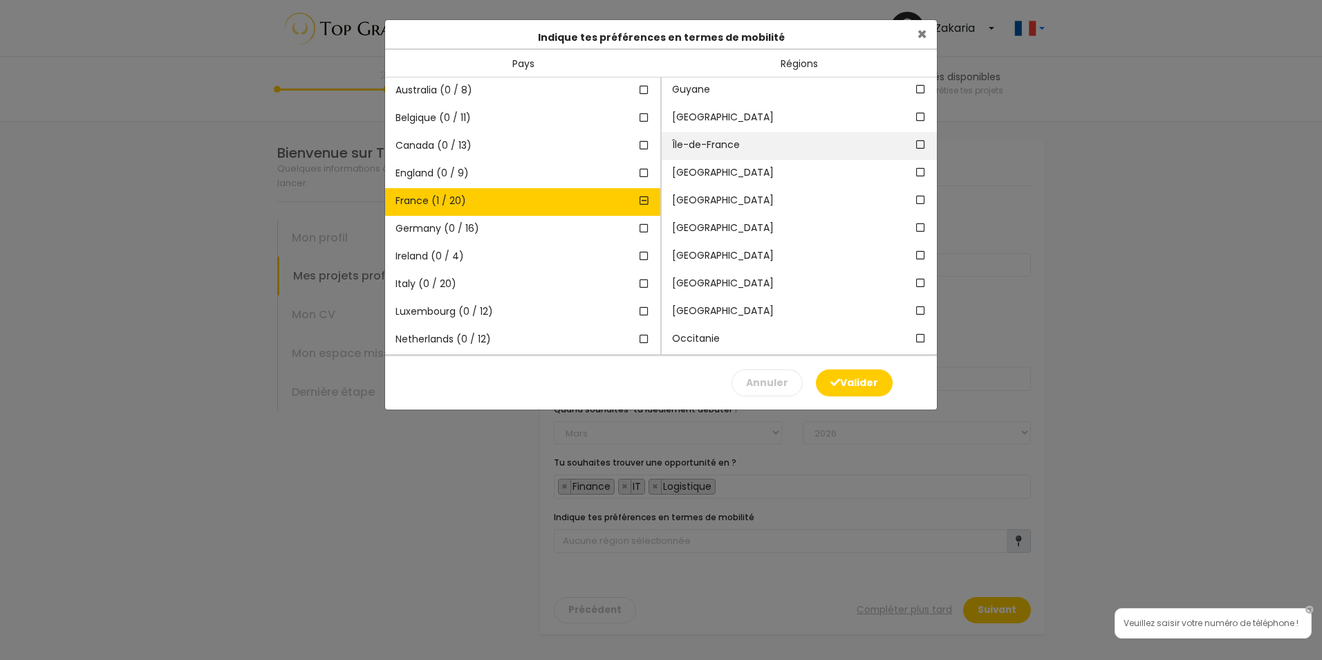
click at [915, 142] on icon at bounding box center [921, 145] width 12 height 10
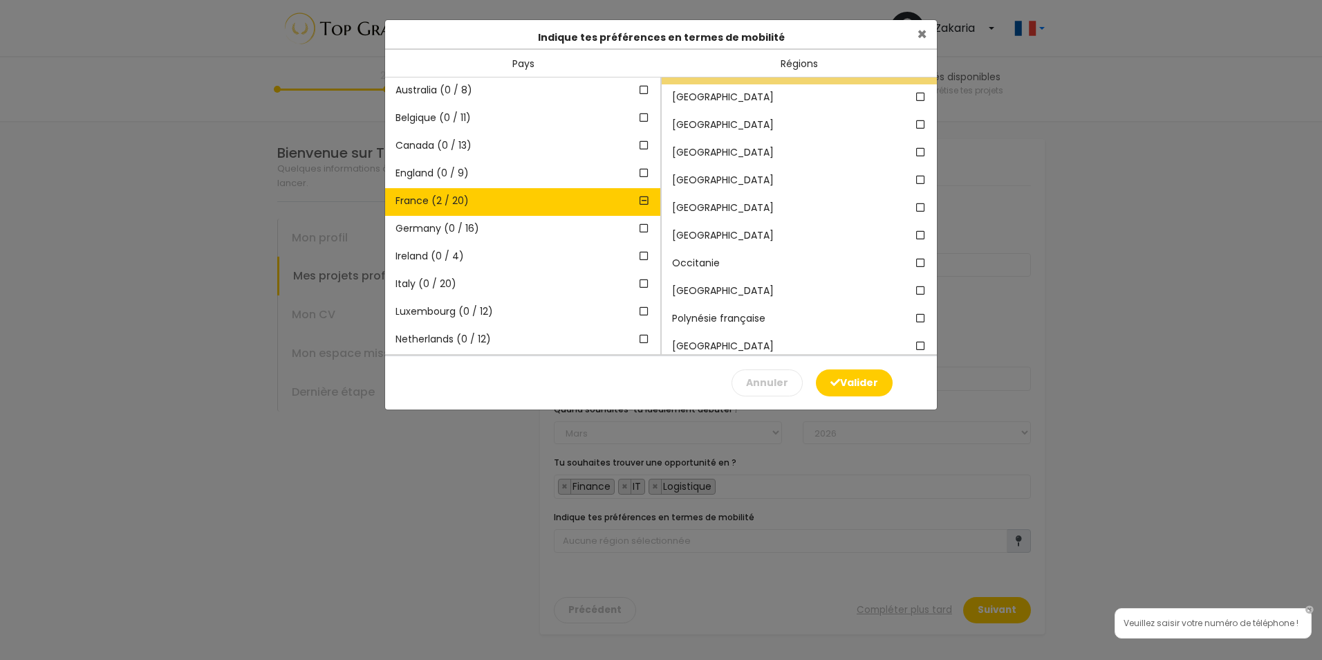
scroll to position [304, 0]
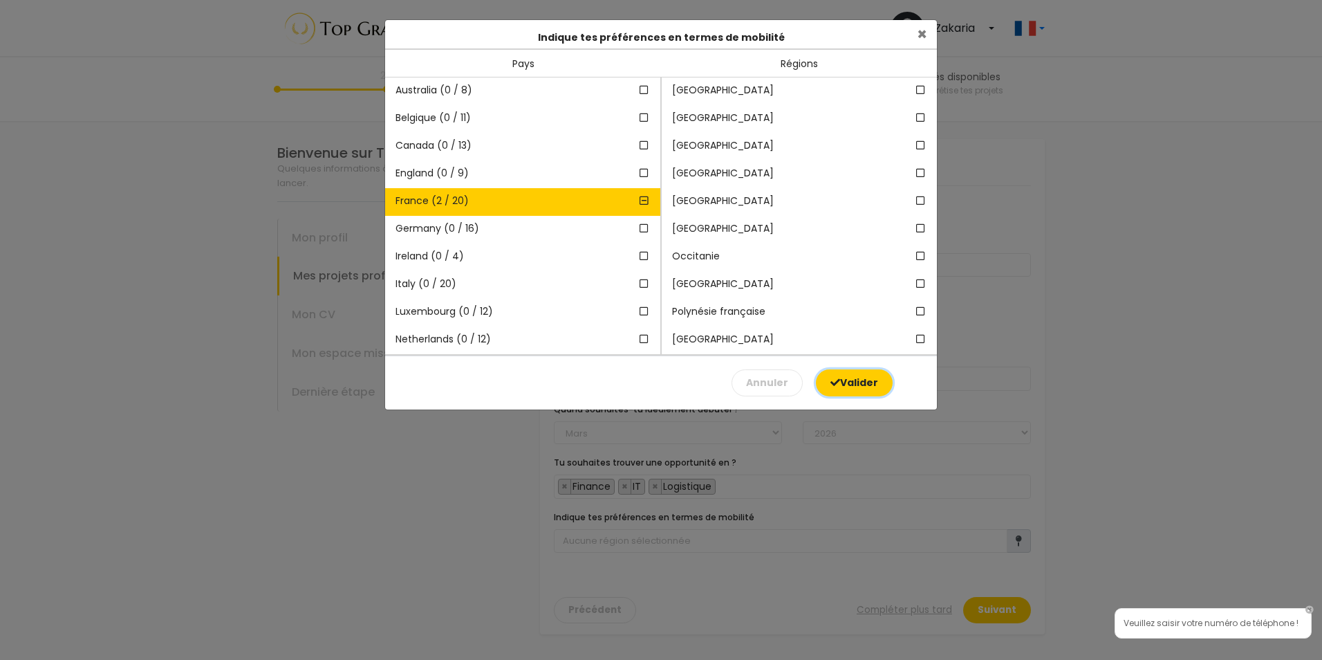
click at [853, 383] on button "Valider" at bounding box center [854, 382] width 77 height 27
type input "2 régions sélectionnées dans 1 pays"
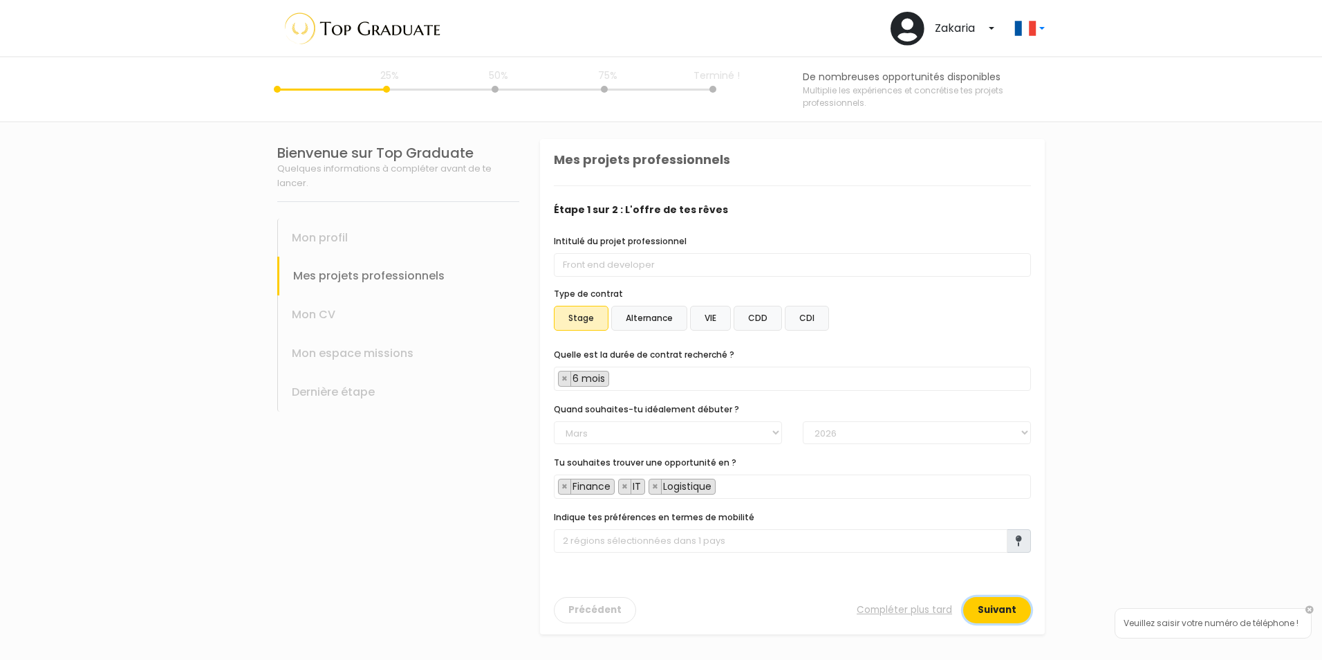
click at [997, 612] on button "Suivant" at bounding box center [997, 610] width 68 height 26
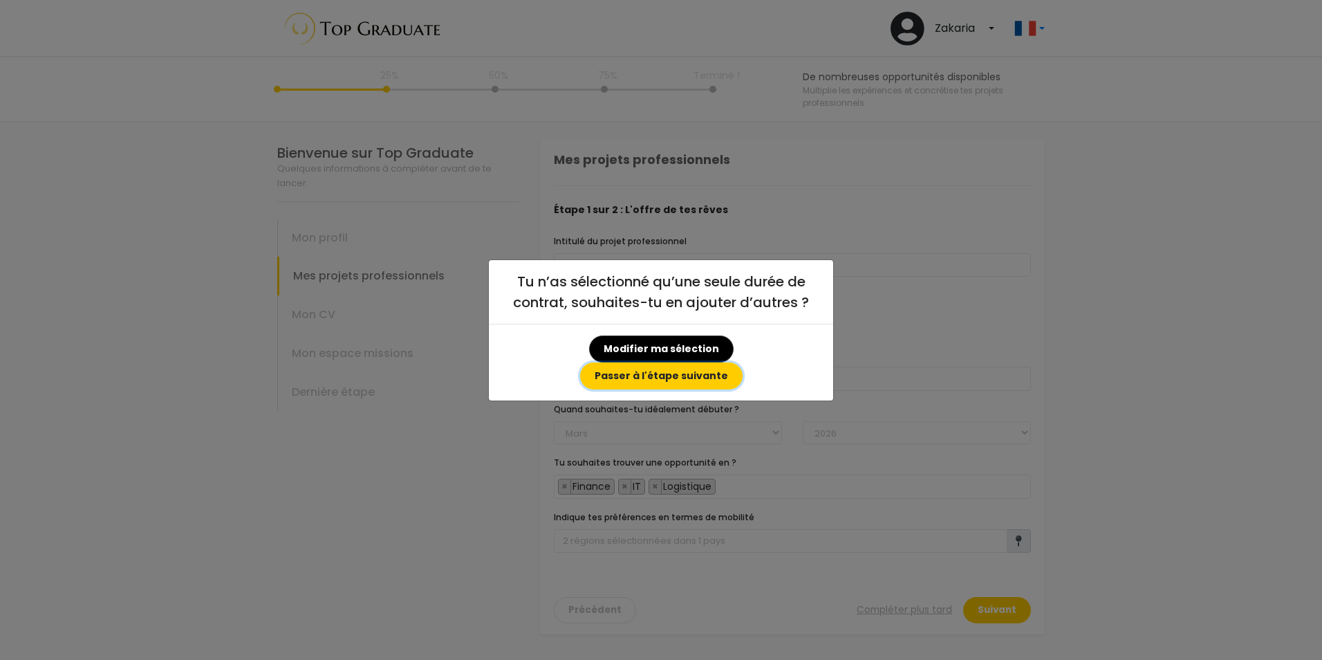
click at [731, 364] on button "Passer à l'étape suivante" at bounding box center [661, 375] width 162 height 27
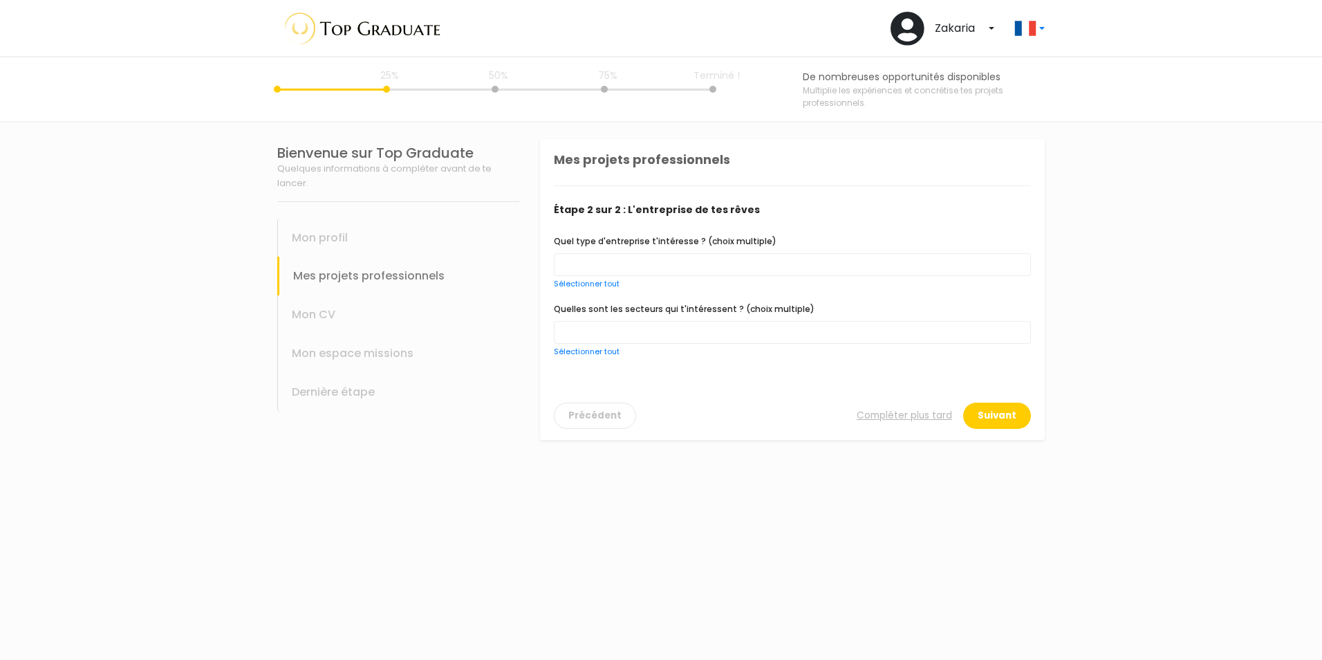
click at [625, 265] on span at bounding box center [792, 264] width 477 height 23
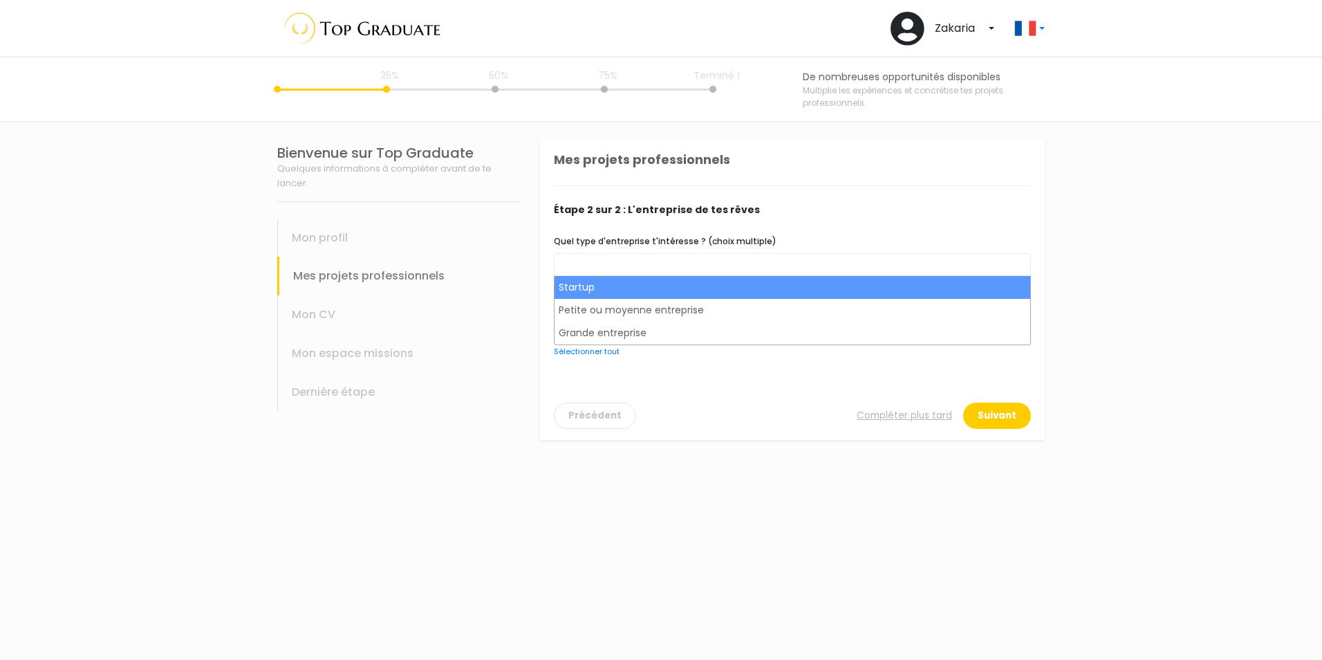
select select "choice.startup"
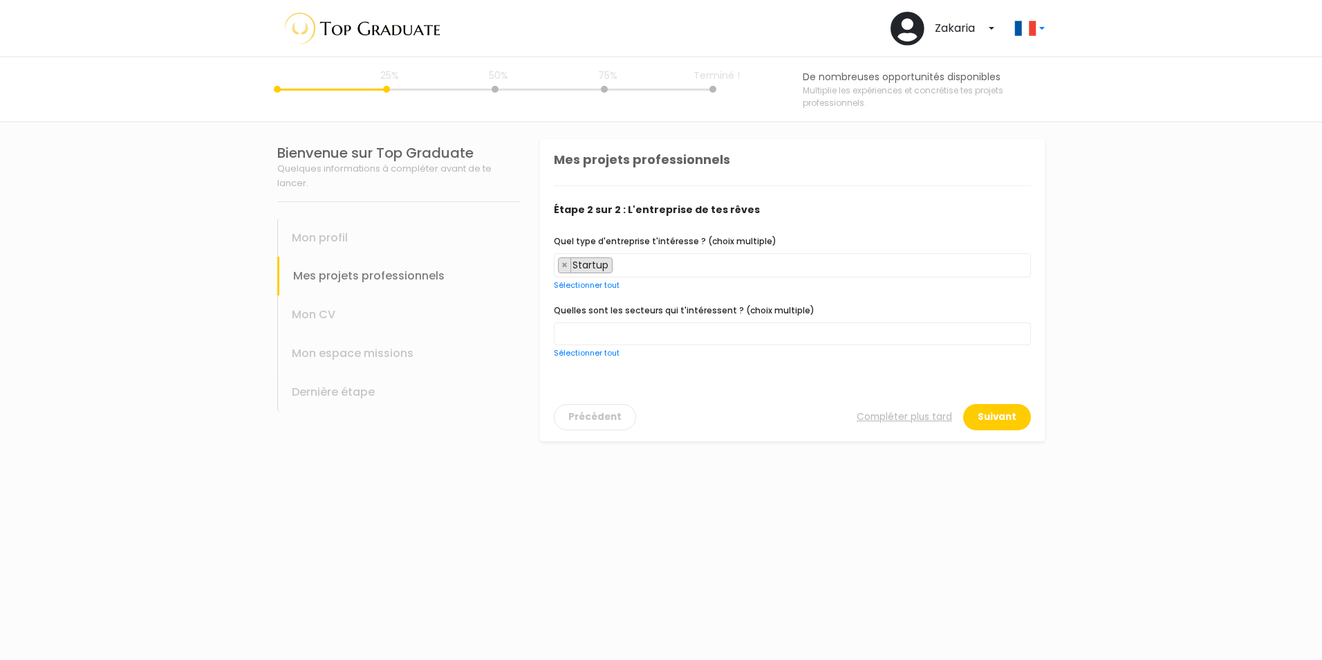
click at [685, 267] on span "× Startup" at bounding box center [792, 265] width 477 height 24
click at [832, 273] on span "× Startup × Petite ou moyenne entreprise" at bounding box center [792, 265] width 477 height 24
click at [634, 329] on span at bounding box center [792, 333] width 477 height 23
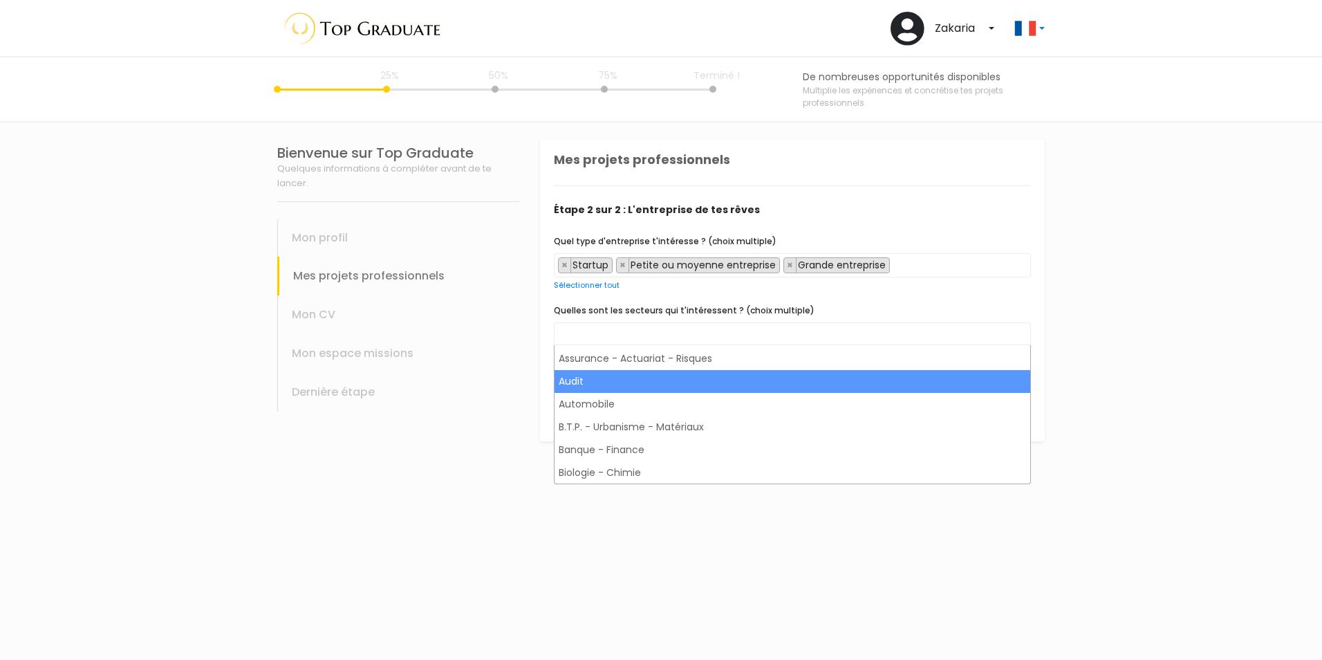
scroll to position [102, 0]
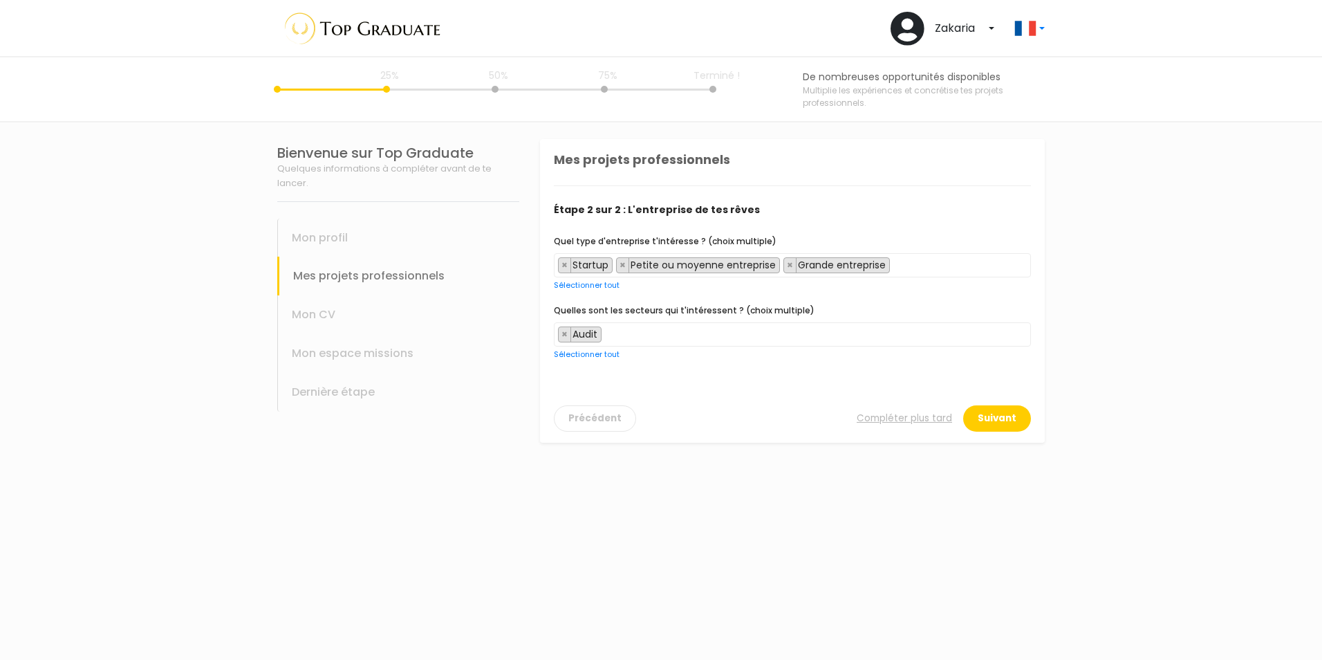
click at [667, 334] on span "× Audit" at bounding box center [792, 334] width 477 height 24
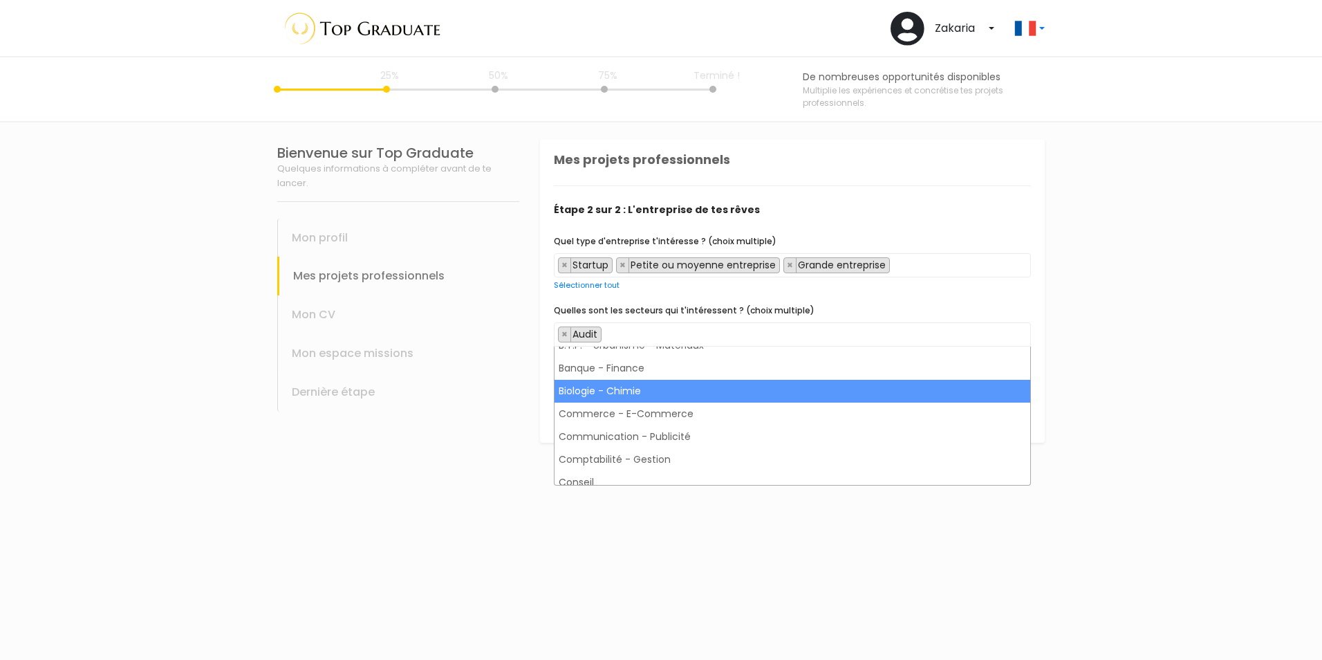
scroll to position [211, 0]
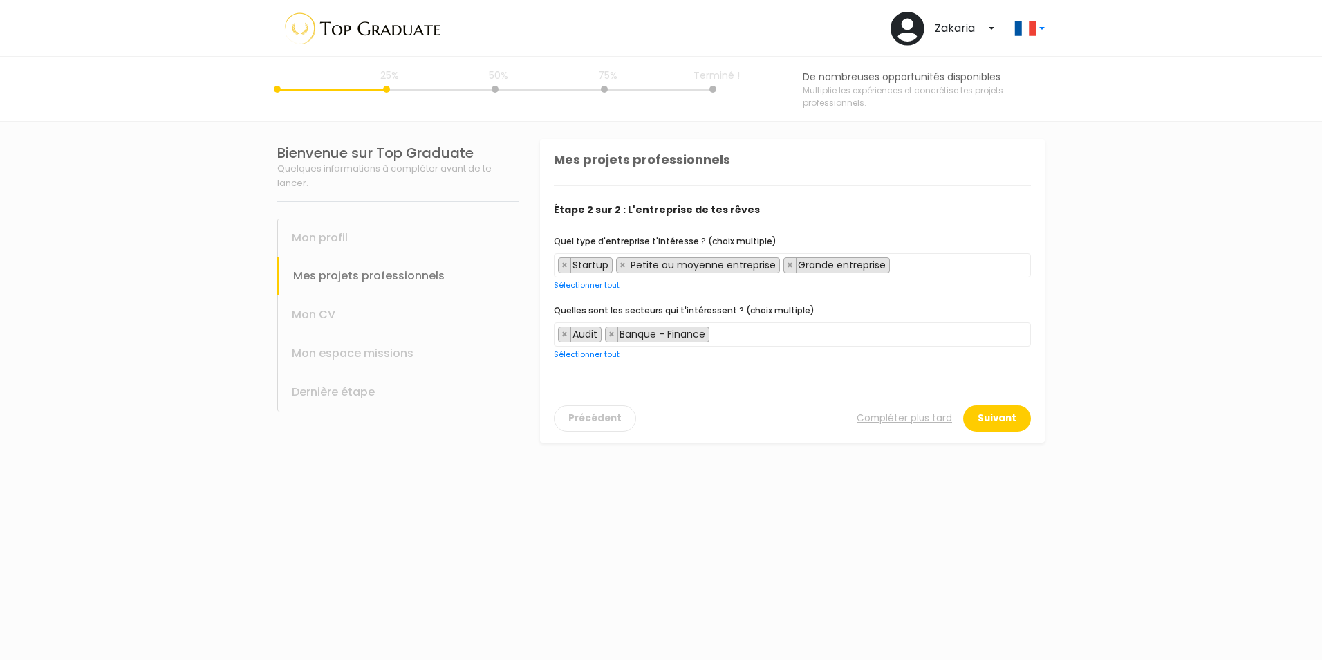
click at [761, 340] on span "× Audit × Banque - Finance" at bounding box center [792, 334] width 477 height 24
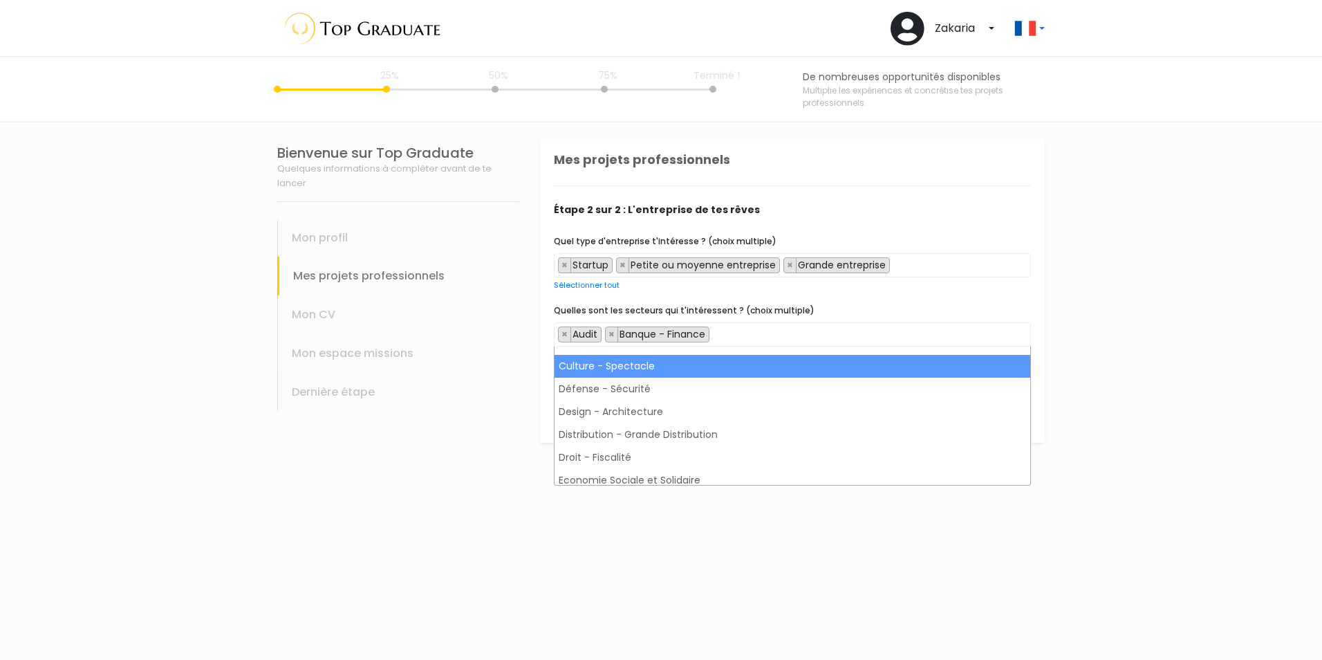
scroll to position [372, 0]
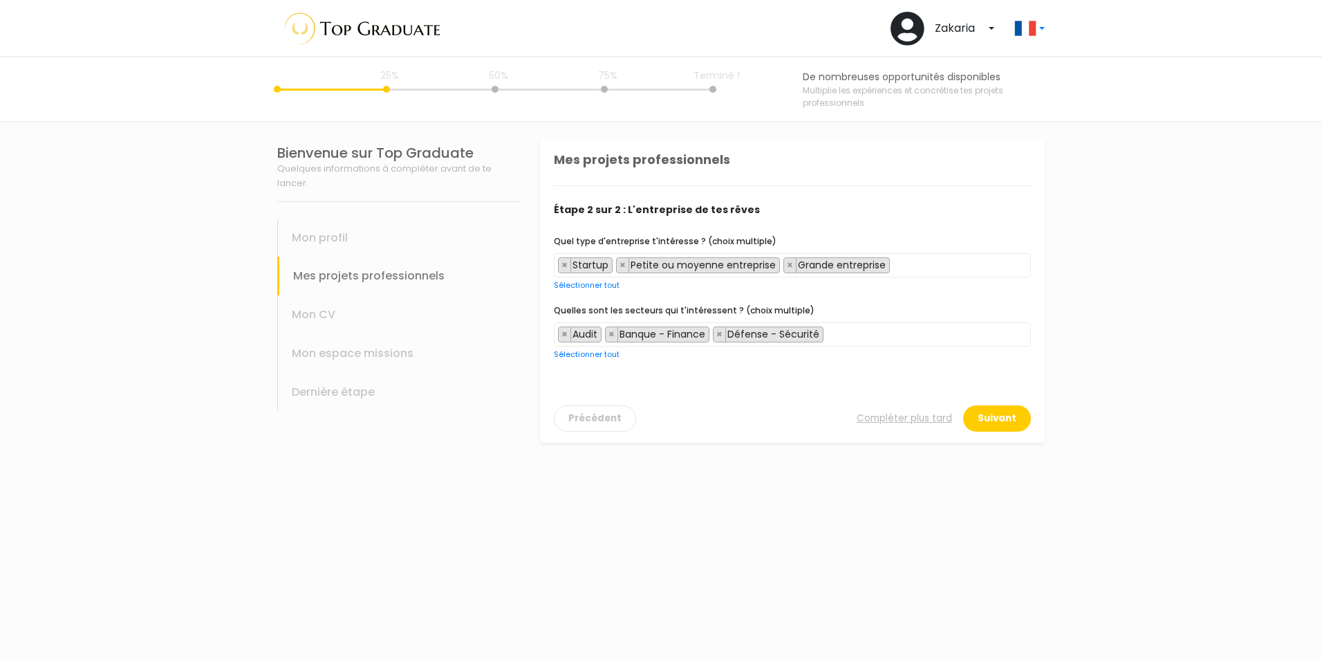
click at [851, 333] on span "× Audit × Banque - Finance × Défense - Sécurité" at bounding box center [792, 334] width 477 height 24
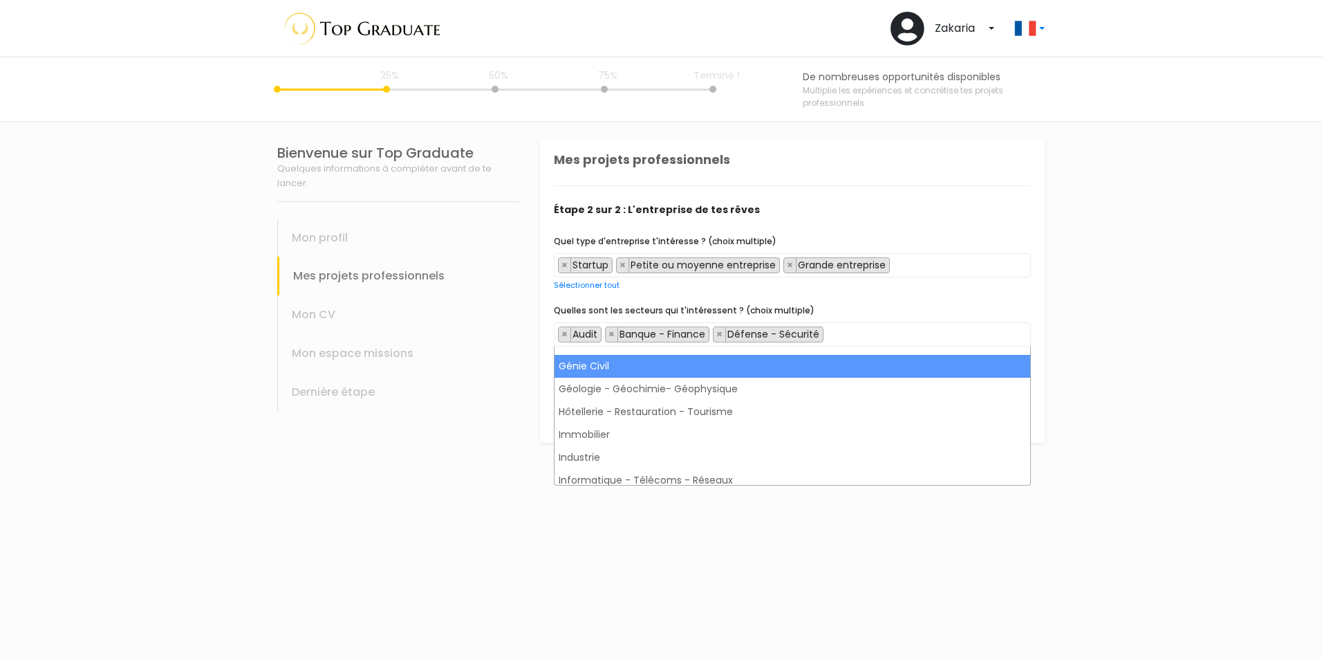
scroll to position [608, 0]
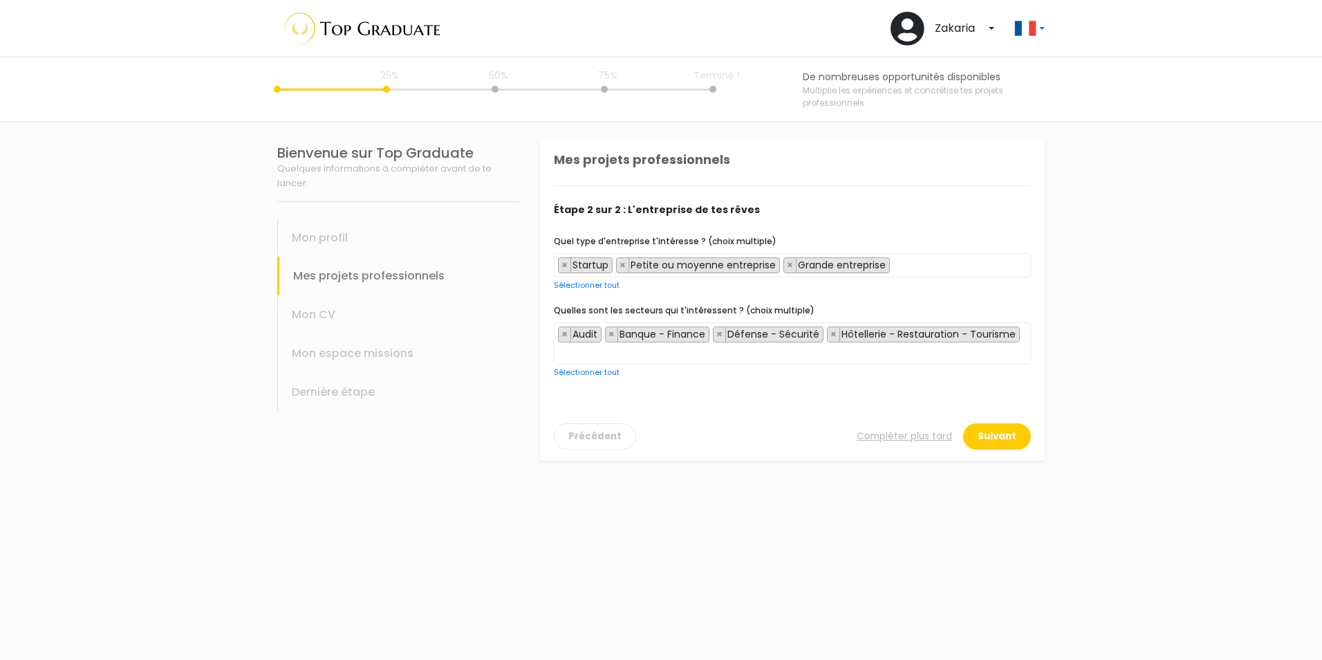
click at [566, 346] on span at bounding box center [560, 353] width 11 height 14
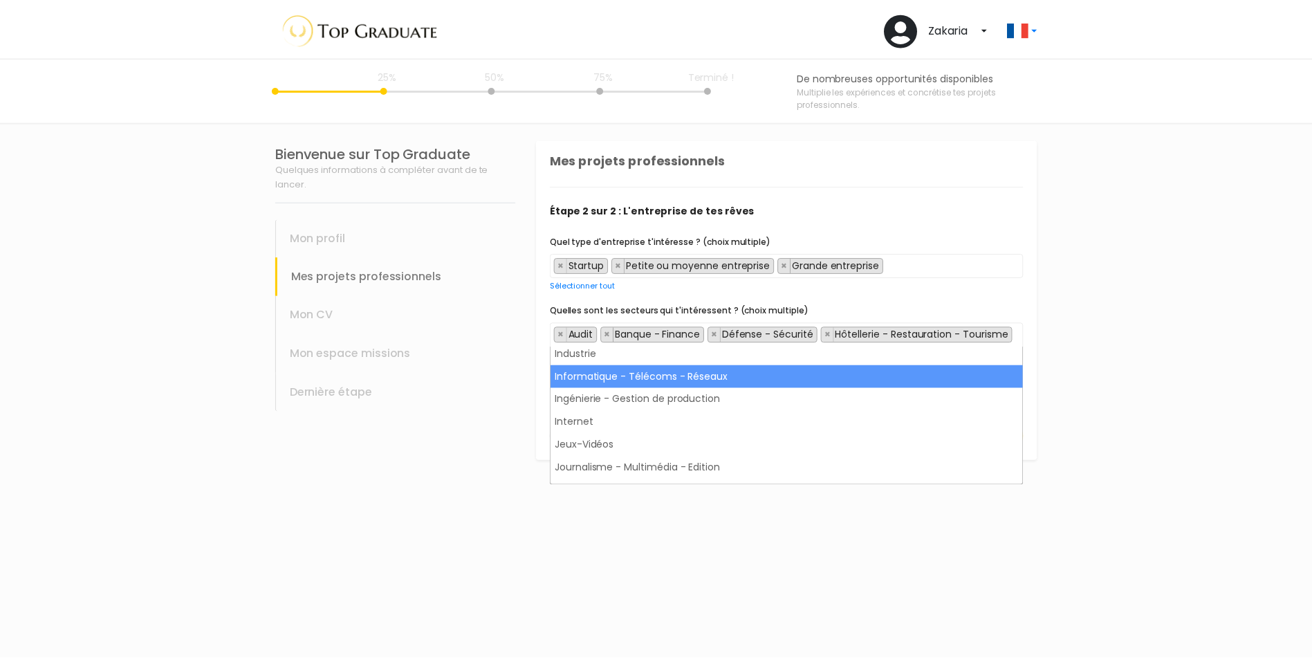
scroll to position [711, 0]
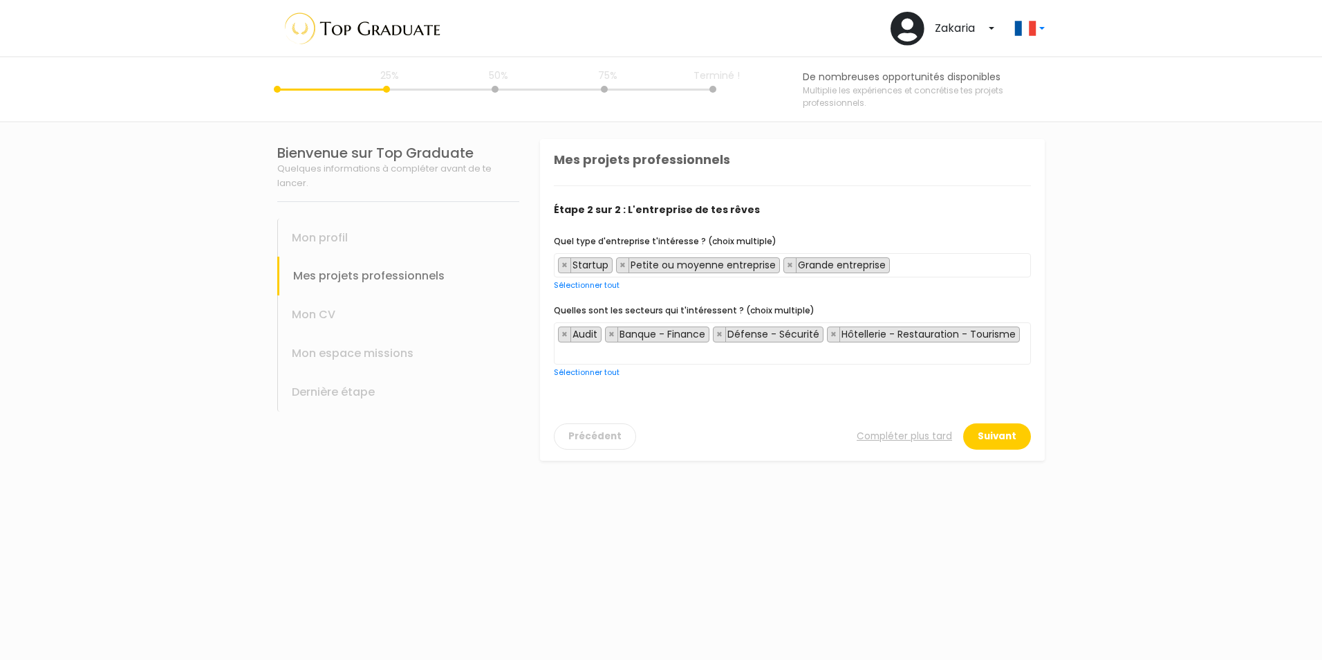
click at [514, 396] on div "Dernière étape" at bounding box center [398, 392] width 242 height 39
click at [580, 366] on link "Sélectionner tout" at bounding box center [587, 371] width 66 height 11
select select "1"
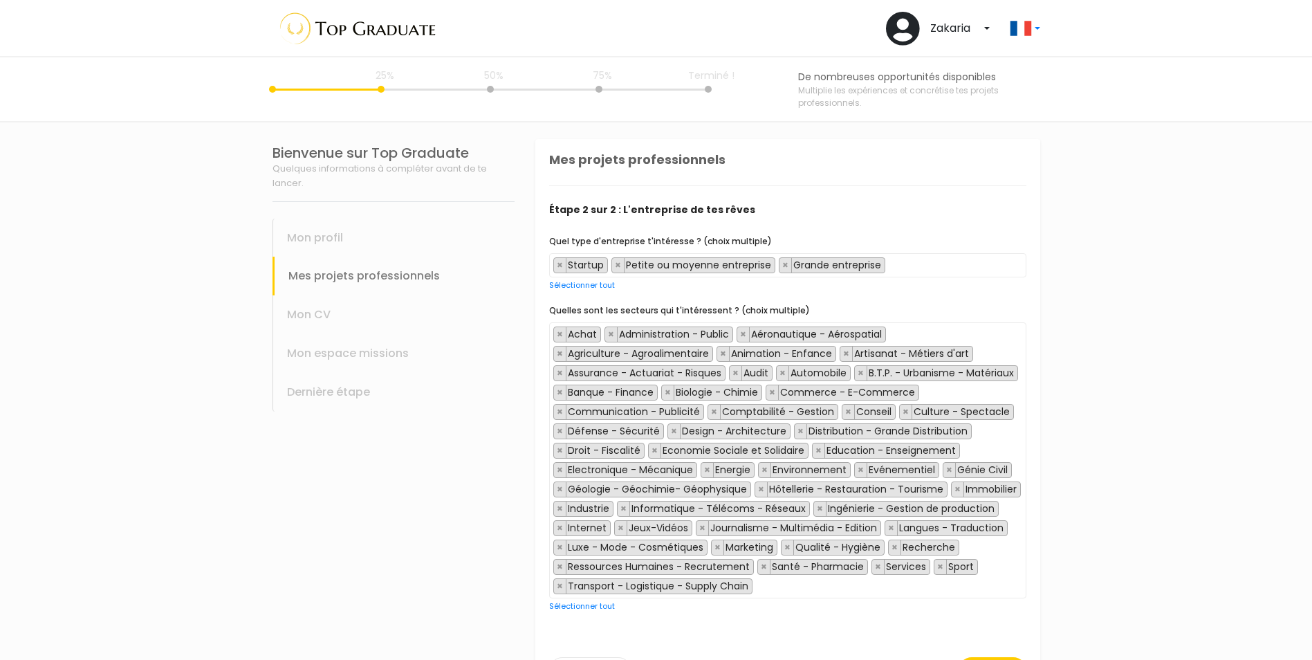
scroll to position [51, 0]
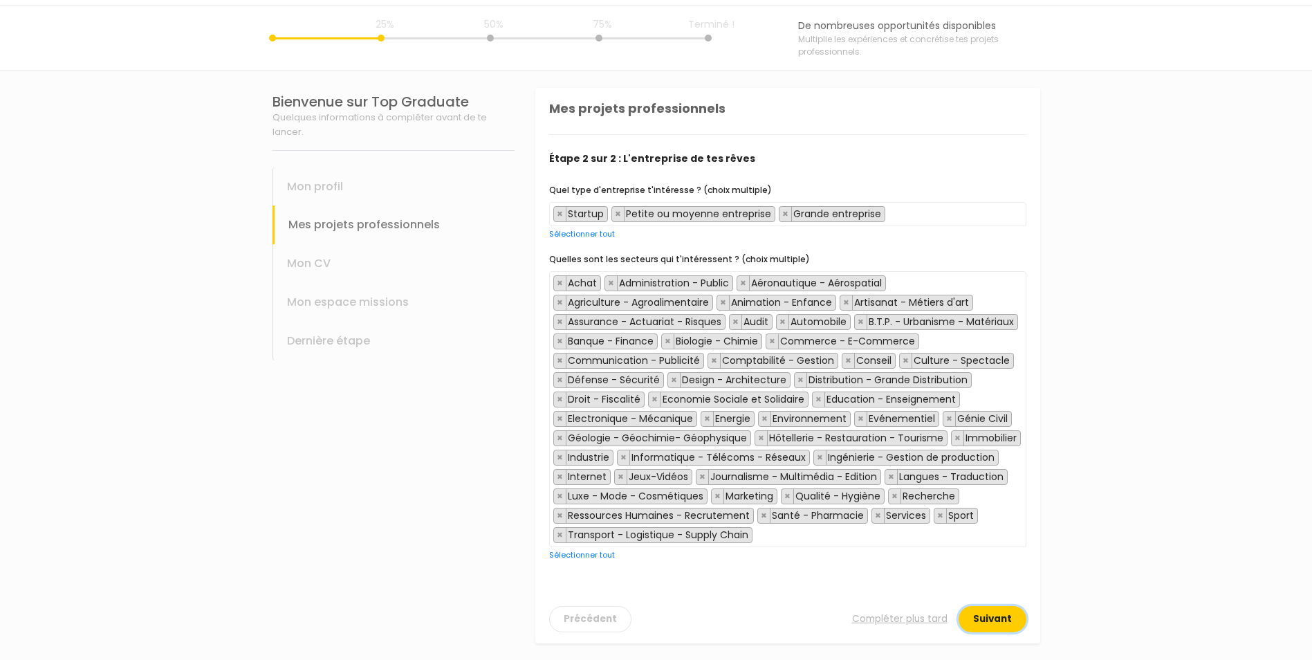
click at [990, 622] on button "Suivant" at bounding box center [992, 619] width 68 height 26
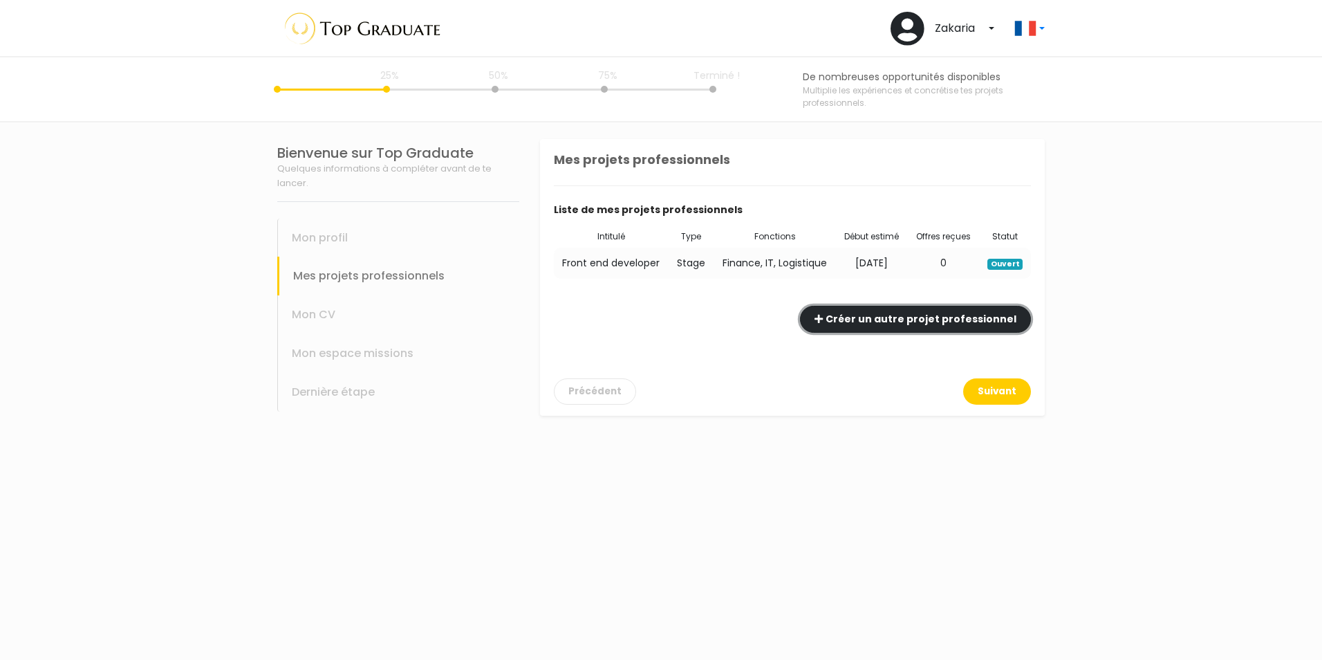
click at [891, 321] on button "Créer un autre projet professionnel" at bounding box center [915, 319] width 231 height 27
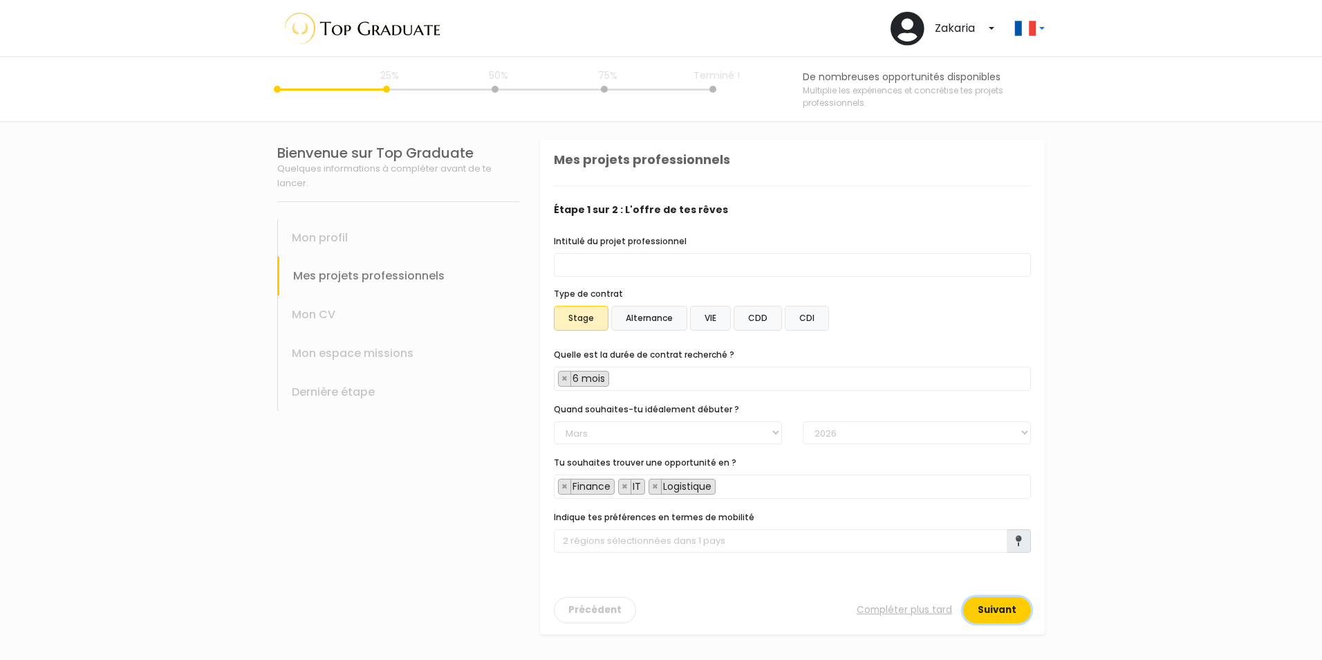
click at [1003, 605] on button "Suivant" at bounding box center [997, 610] width 68 height 26
click at [358, 270] on div "Mes projets professionnels" at bounding box center [398, 276] width 242 height 39
click at [331, 234] on div "Mon profil" at bounding box center [398, 237] width 242 height 39
click at [597, 611] on button "Précédent" at bounding box center [595, 610] width 82 height 26
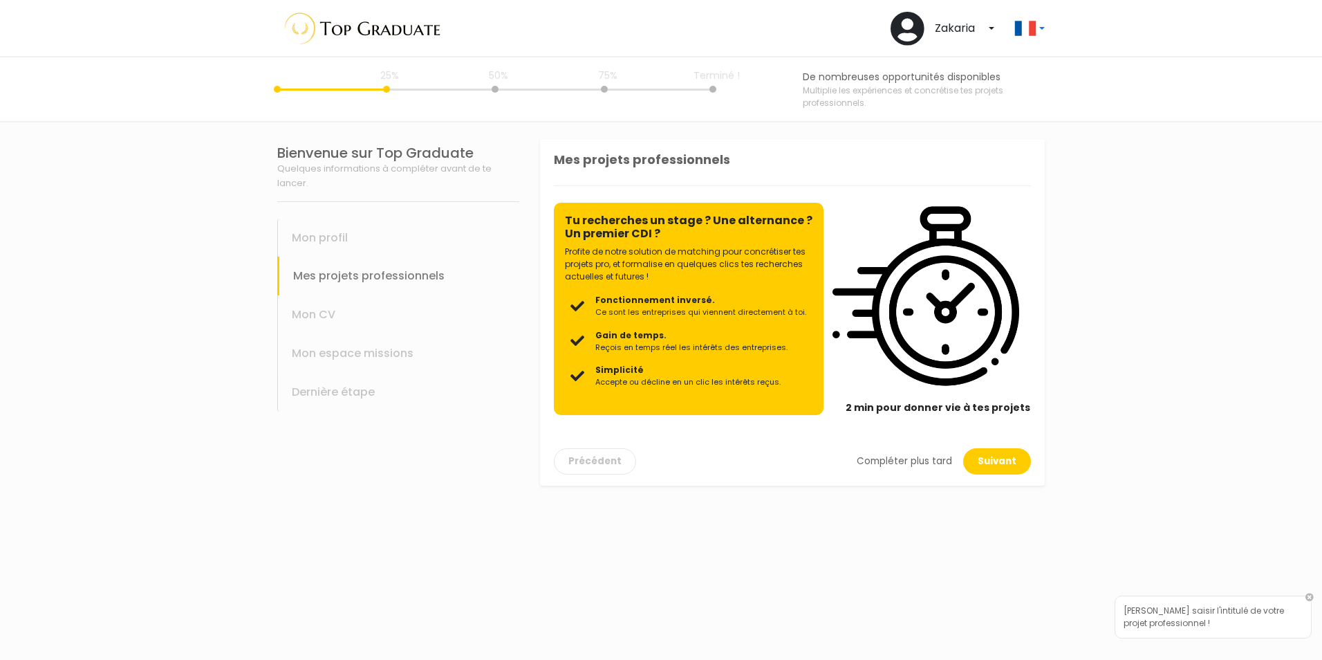
click at [927, 461] on link "Compléter plus tard" at bounding box center [904, 461] width 95 height 14
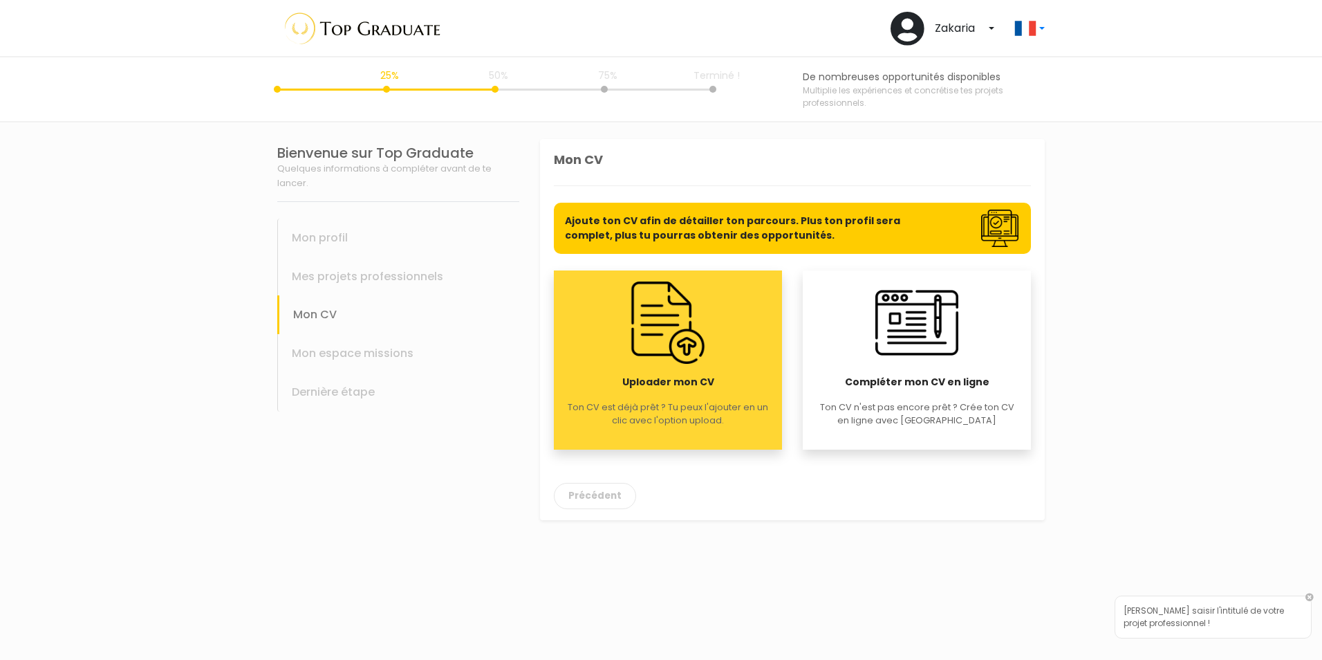
click at [680, 330] on img at bounding box center [667, 322] width 82 height 82
